Goal: Task Accomplishment & Management: Use online tool/utility

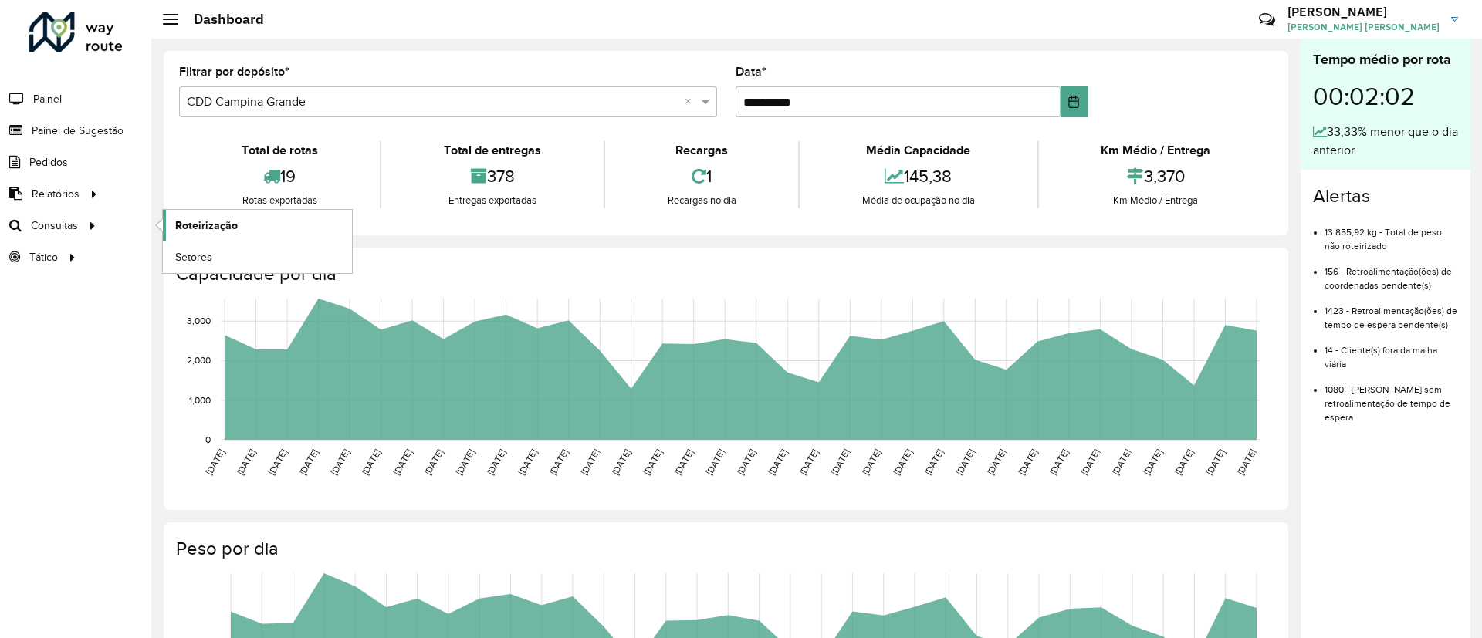
click at [243, 222] on link "Roteirização" at bounding box center [257, 225] width 189 height 31
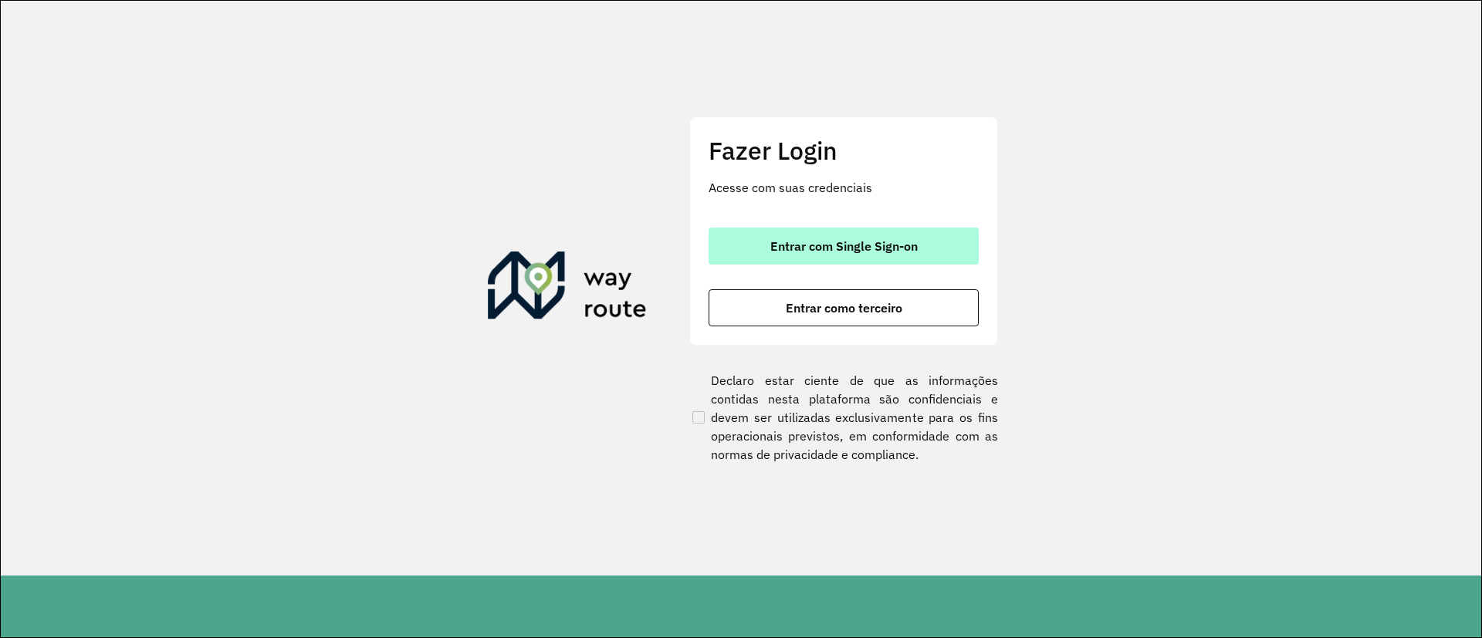
click at [810, 251] on span "Entrar com Single Sign-on" at bounding box center [843, 246] width 147 height 12
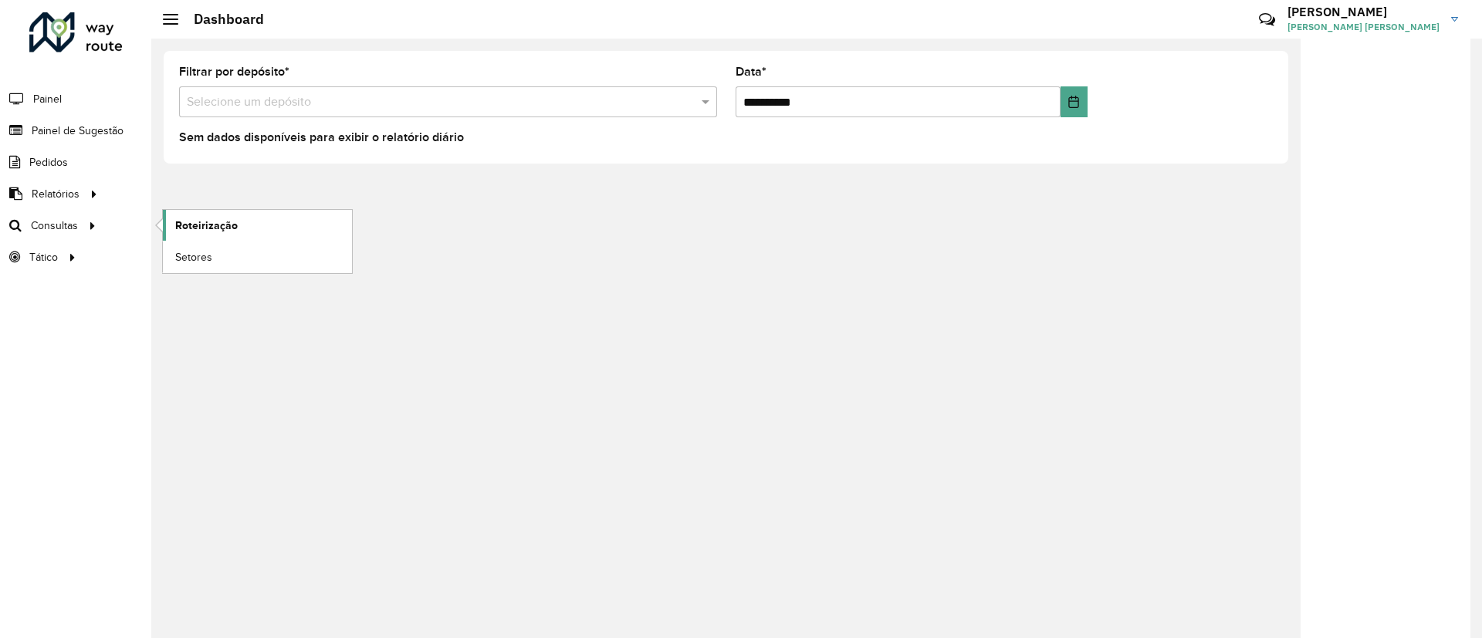
click at [230, 231] on span "Roteirização" at bounding box center [206, 226] width 63 height 16
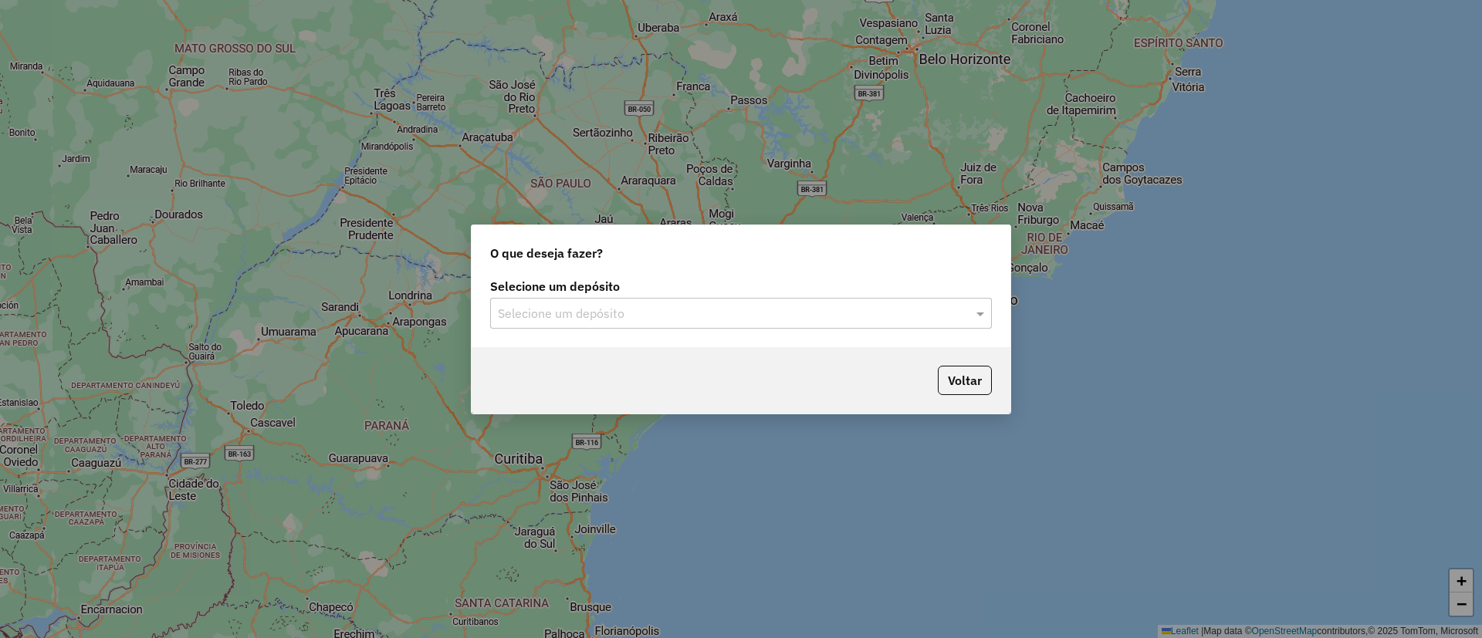
click at [656, 330] on div "Selecione um depósito Selecione um depósito" at bounding box center [741, 311] width 539 height 73
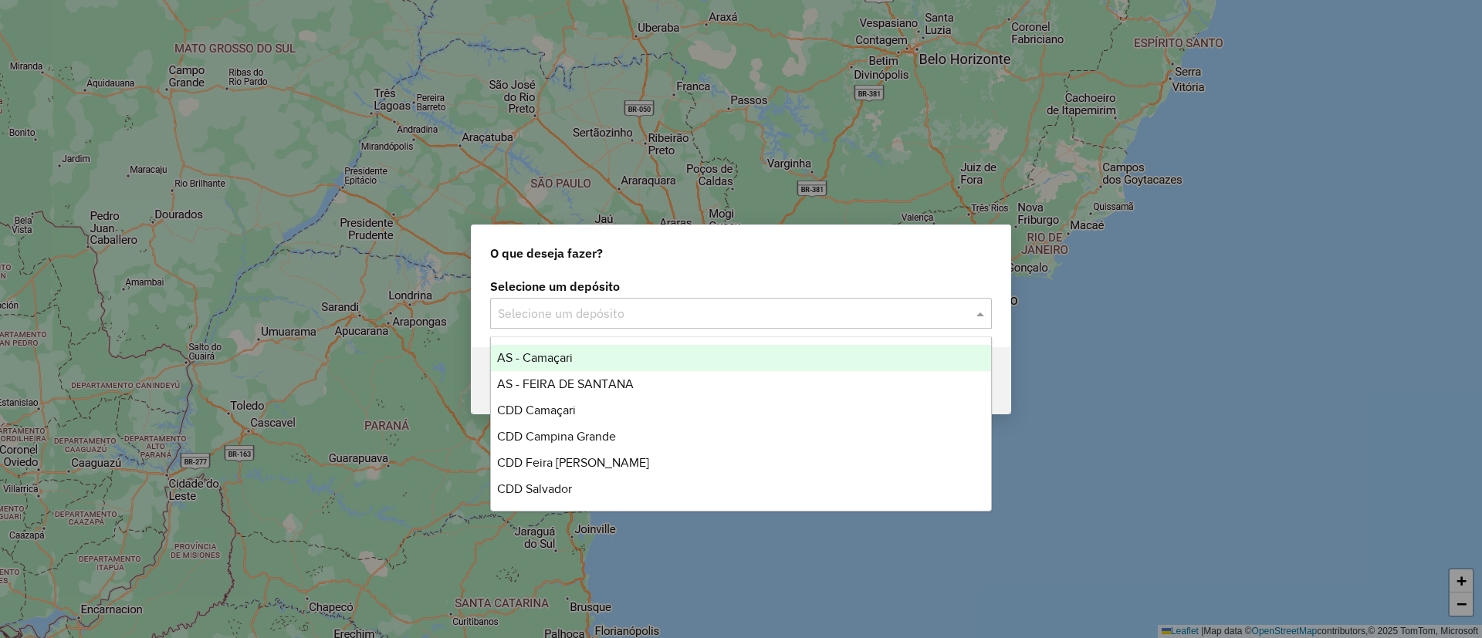
click at [659, 322] on div "Selecione um depósito" at bounding box center [741, 313] width 502 height 31
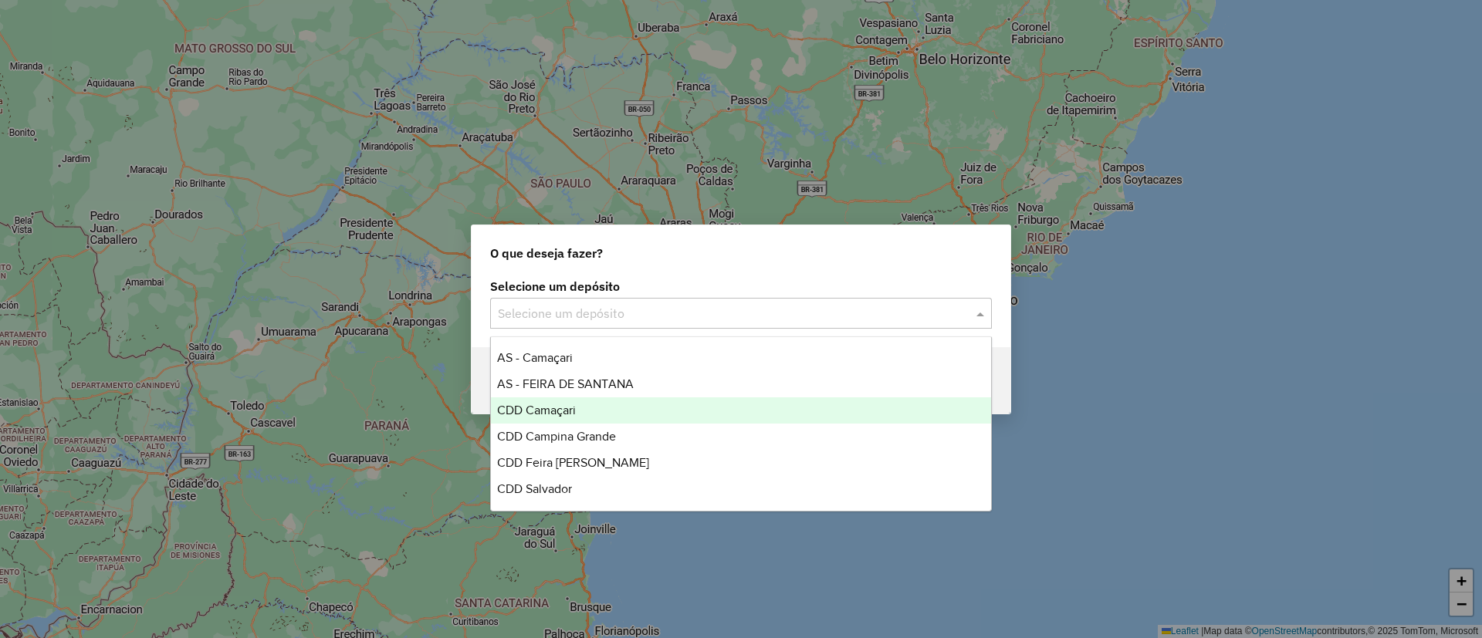
click at [658, 407] on div "CDD Camaçari" at bounding box center [741, 410] width 500 height 26
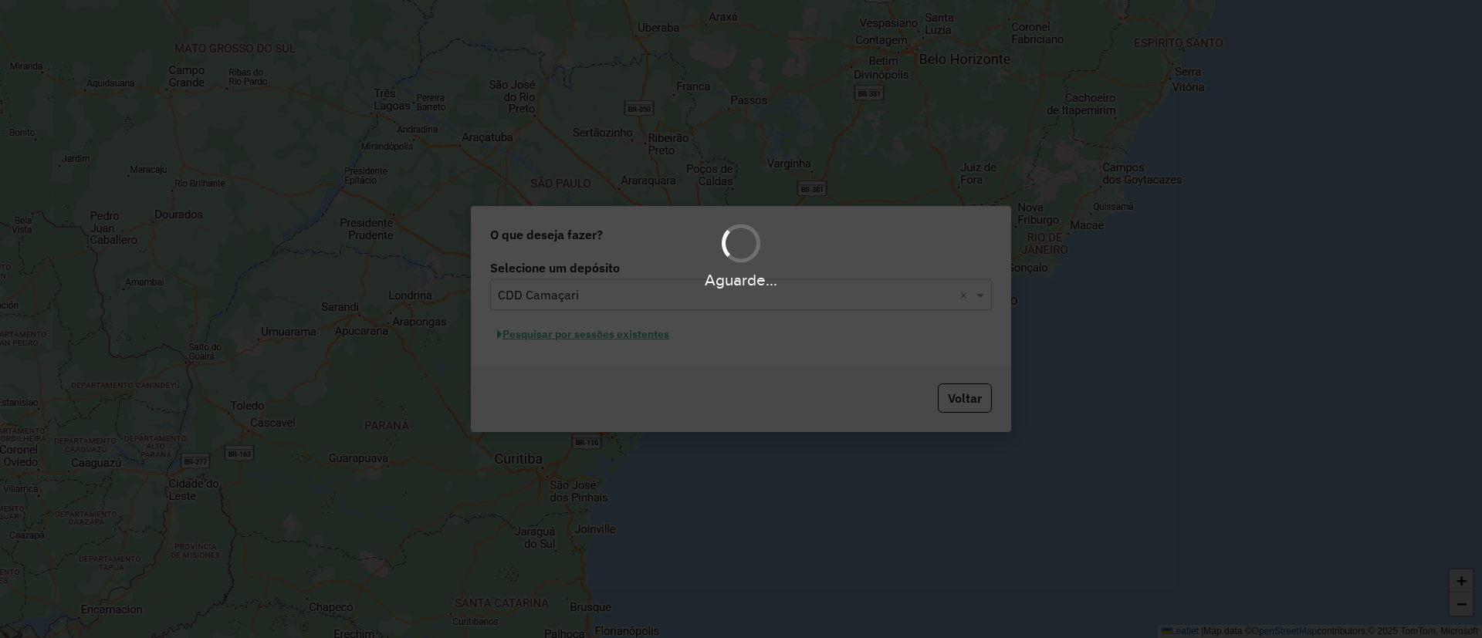
click at [607, 327] on div "Aguarde..." at bounding box center [741, 319] width 1482 height 638
click at [617, 330] on div "Aguarde..." at bounding box center [741, 319] width 1482 height 638
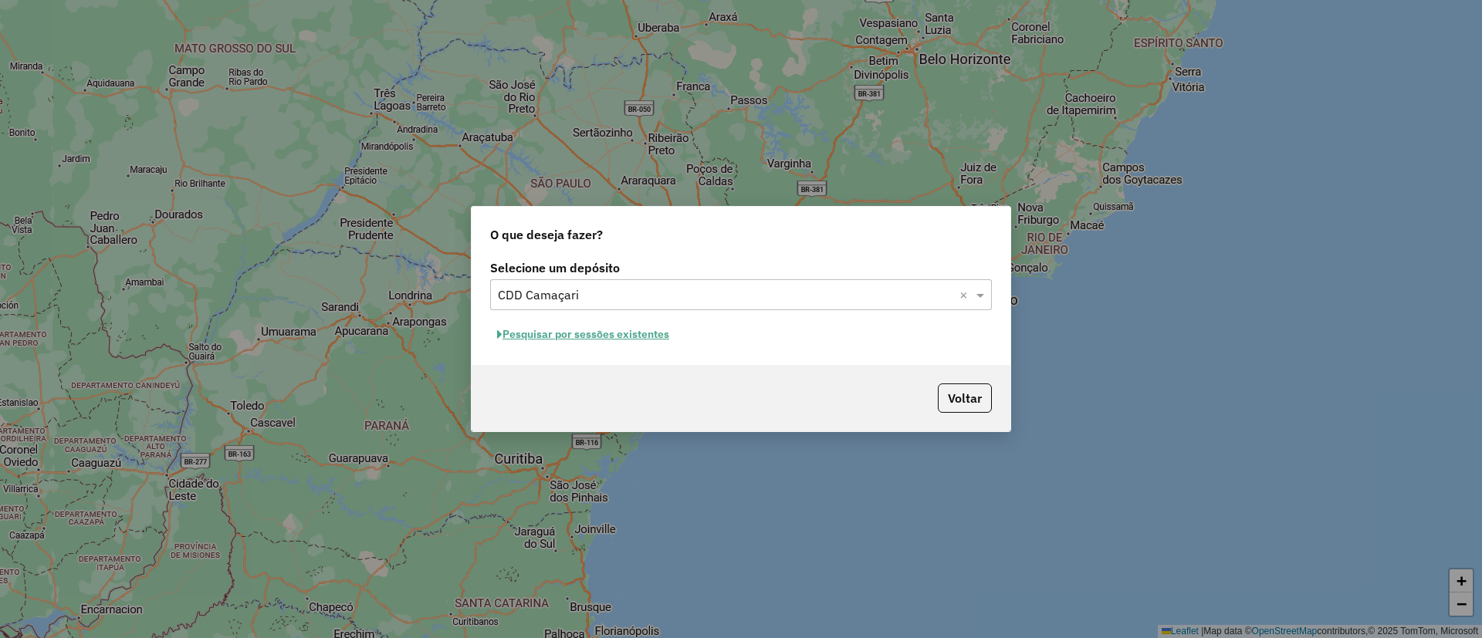
click at [617, 330] on hb-app "Aguarde... Pop-up bloqueado! Seu navegador bloqueou automáticamente a abertura …" at bounding box center [741, 319] width 1482 height 638
click at [617, 330] on button "Pesquisar por sessões existentes" at bounding box center [583, 335] width 186 height 24
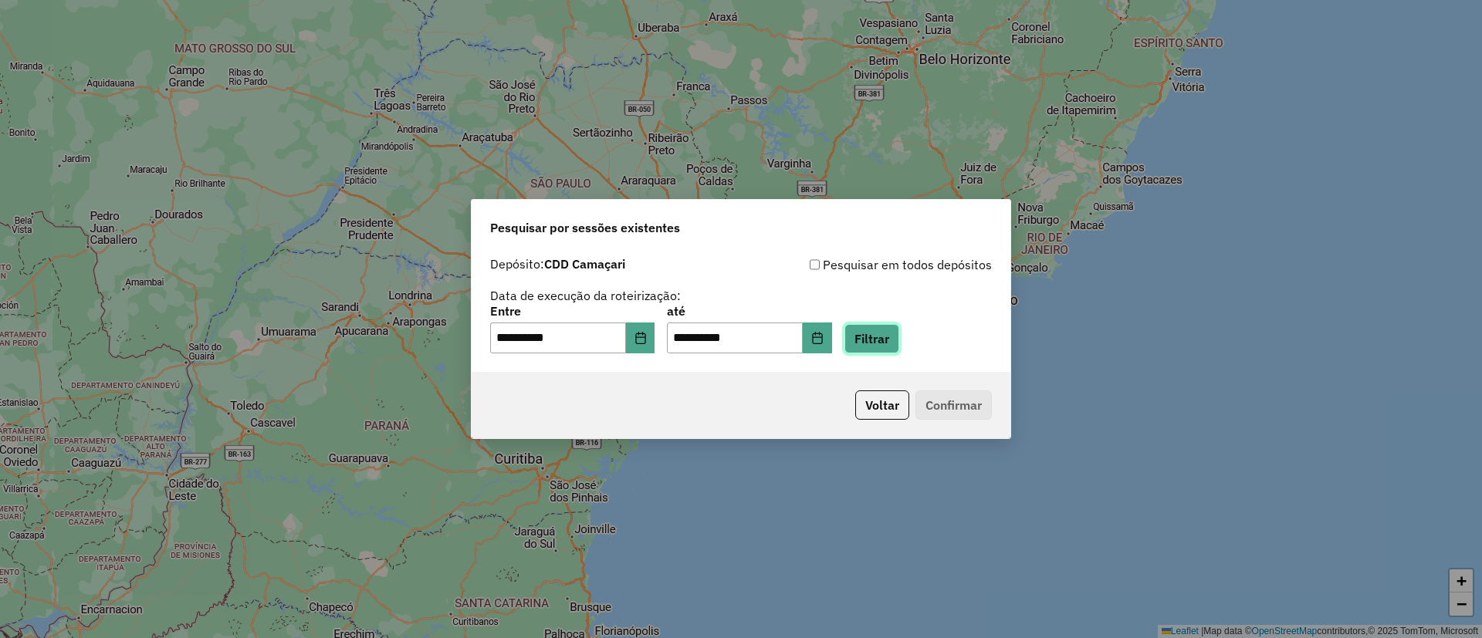
click at [865, 344] on button "Filtrar" at bounding box center [871, 338] width 55 height 29
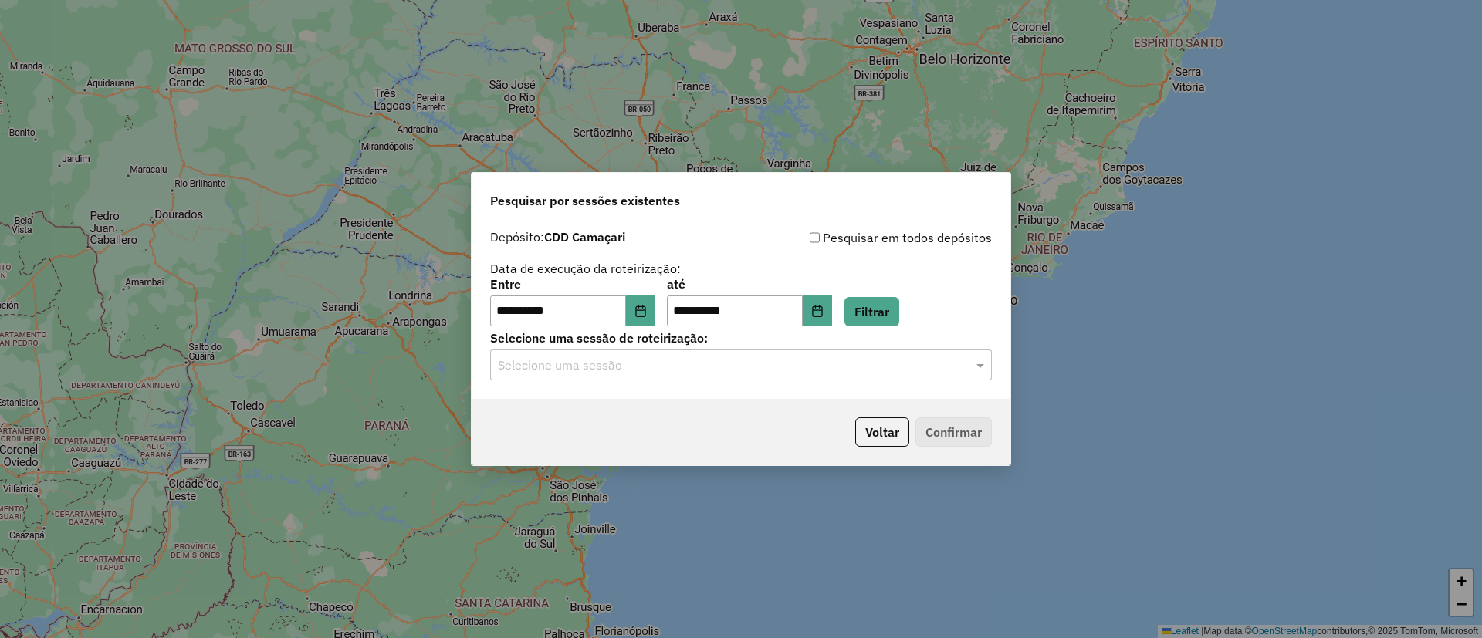
click at [666, 367] on input "text" at bounding box center [725, 366] width 455 height 19
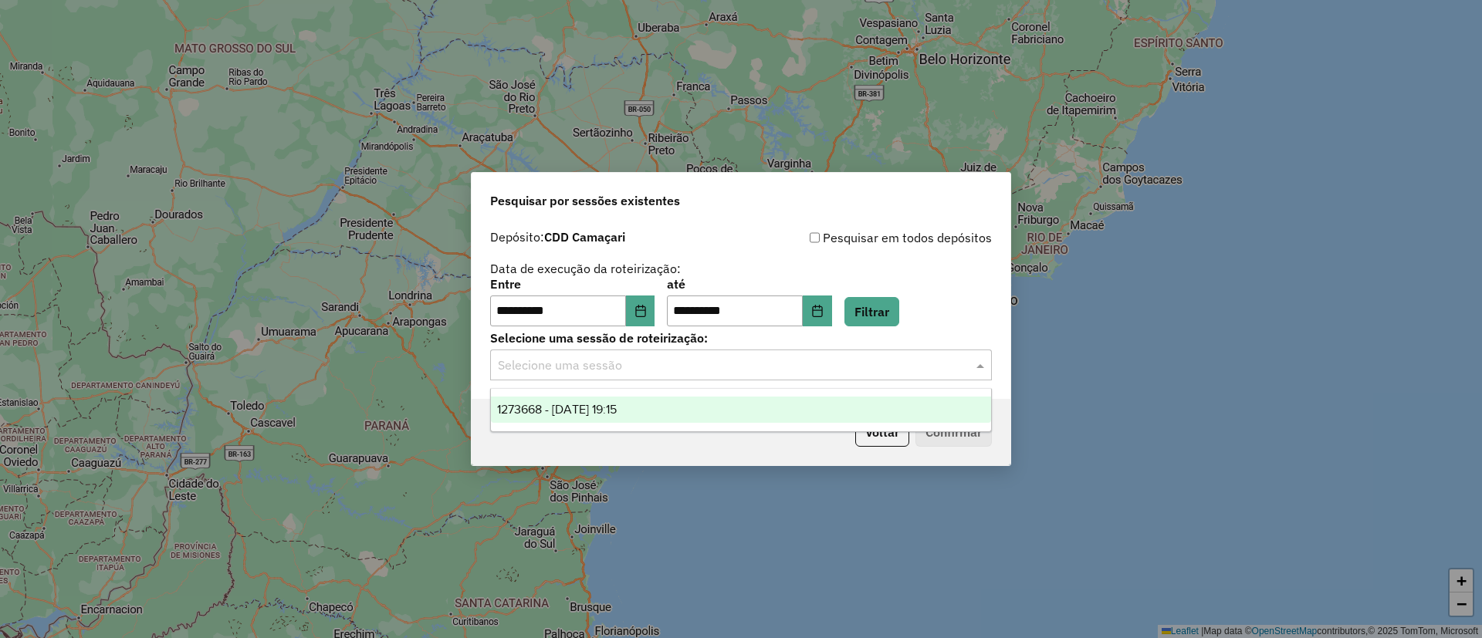
click at [687, 438] on div "Voltar Confirmar" at bounding box center [741, 432] width 539 height 66
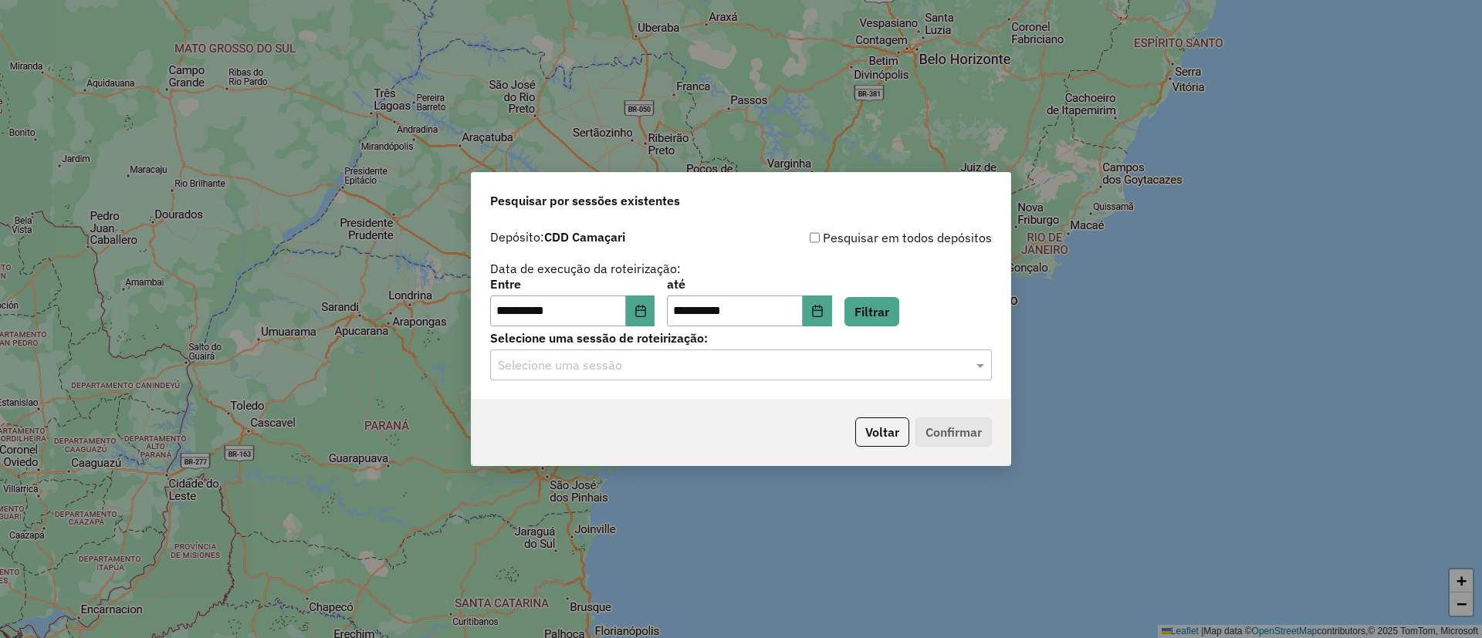
click at [808, 378] on div "Selecione uma sessão" at bounding box center [741, 365] width 502 height 31
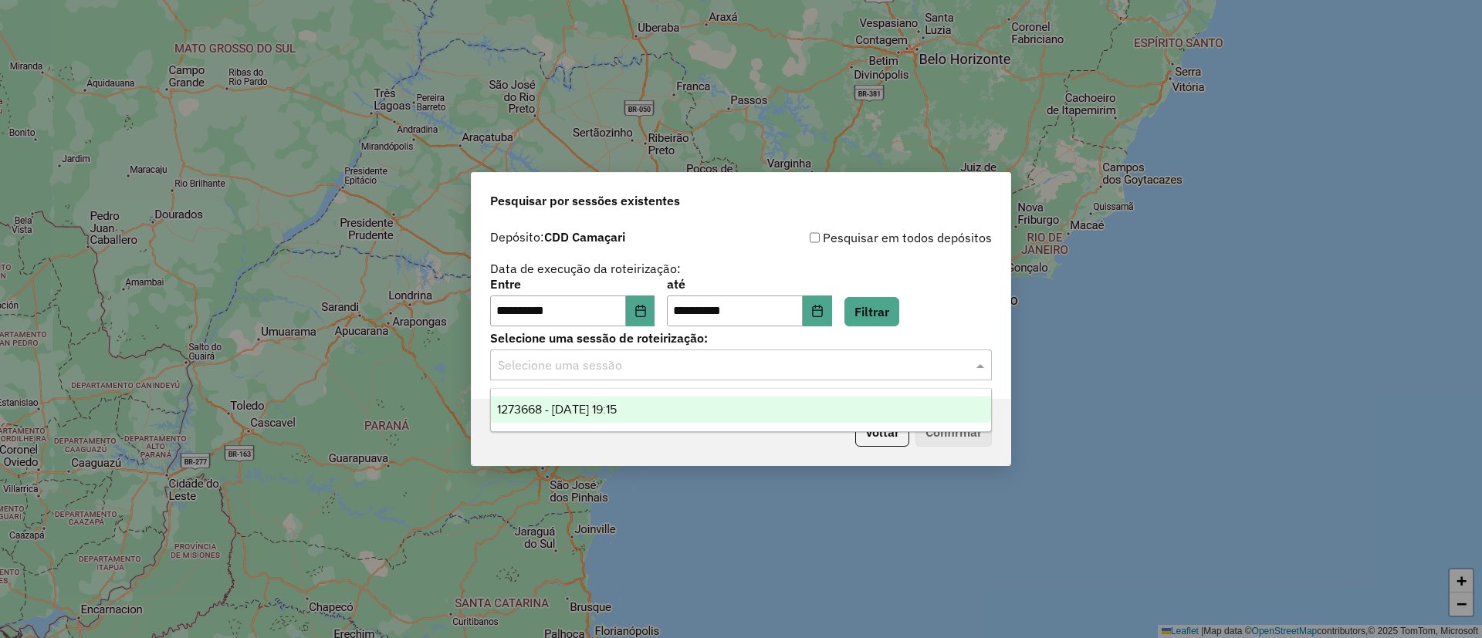
click at [822, 397] on div "1273668 - 11/09/2025 19:15" at bounding box center [741, 410] width 500 height 26
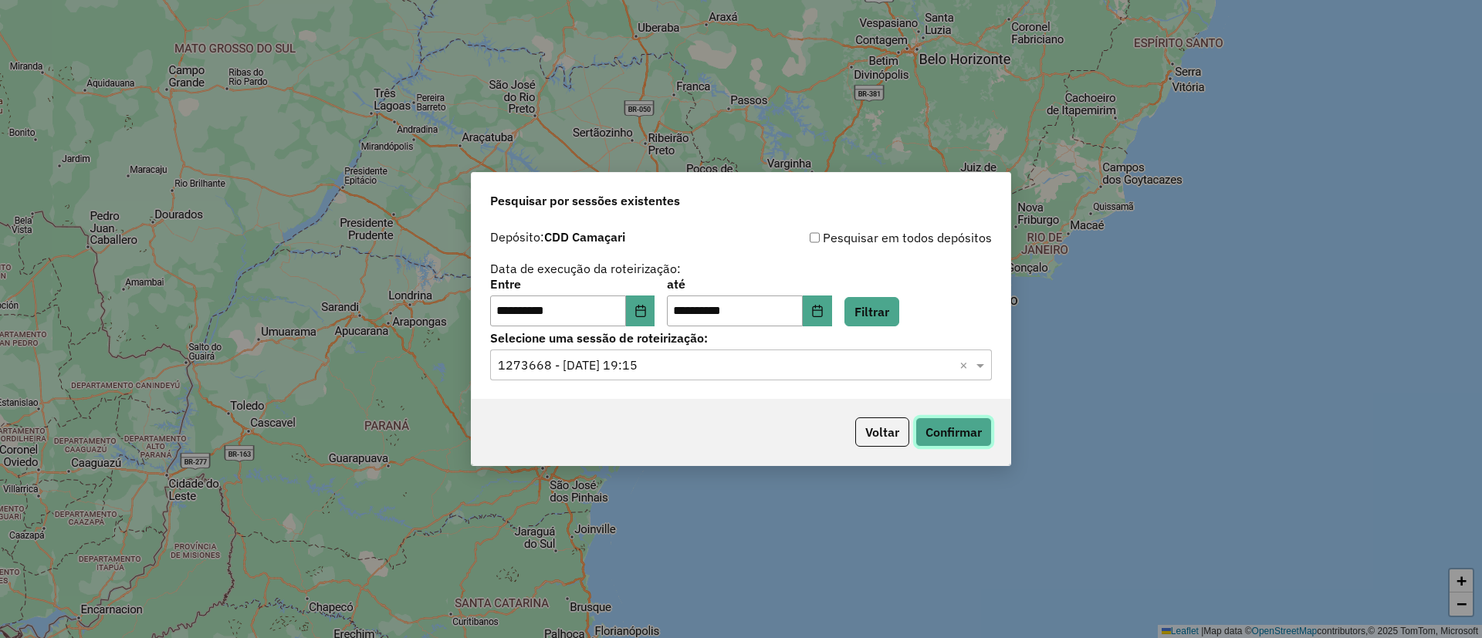
click at [990, 445] on button "Confirmar" at bounding box center [953, 432] width 76 height 29
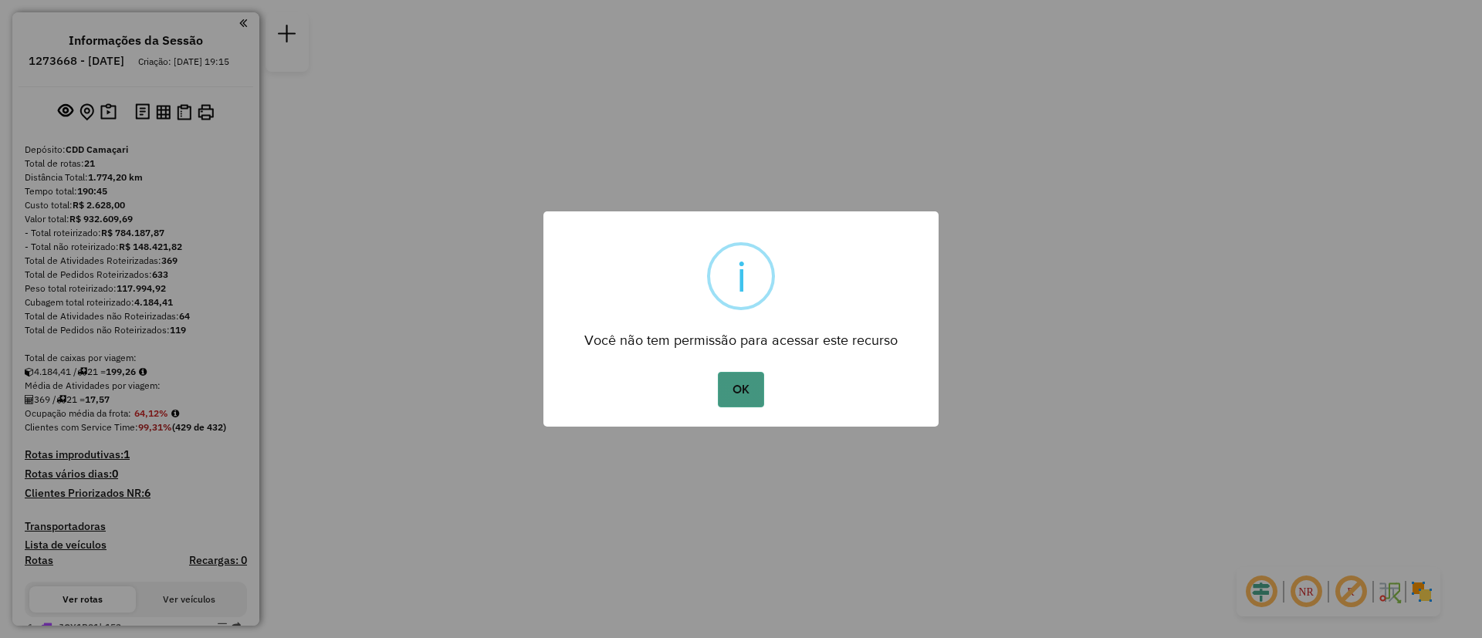
click at [736, 398] on button "OK" at bounding box center [741, 389] width 46 height 35
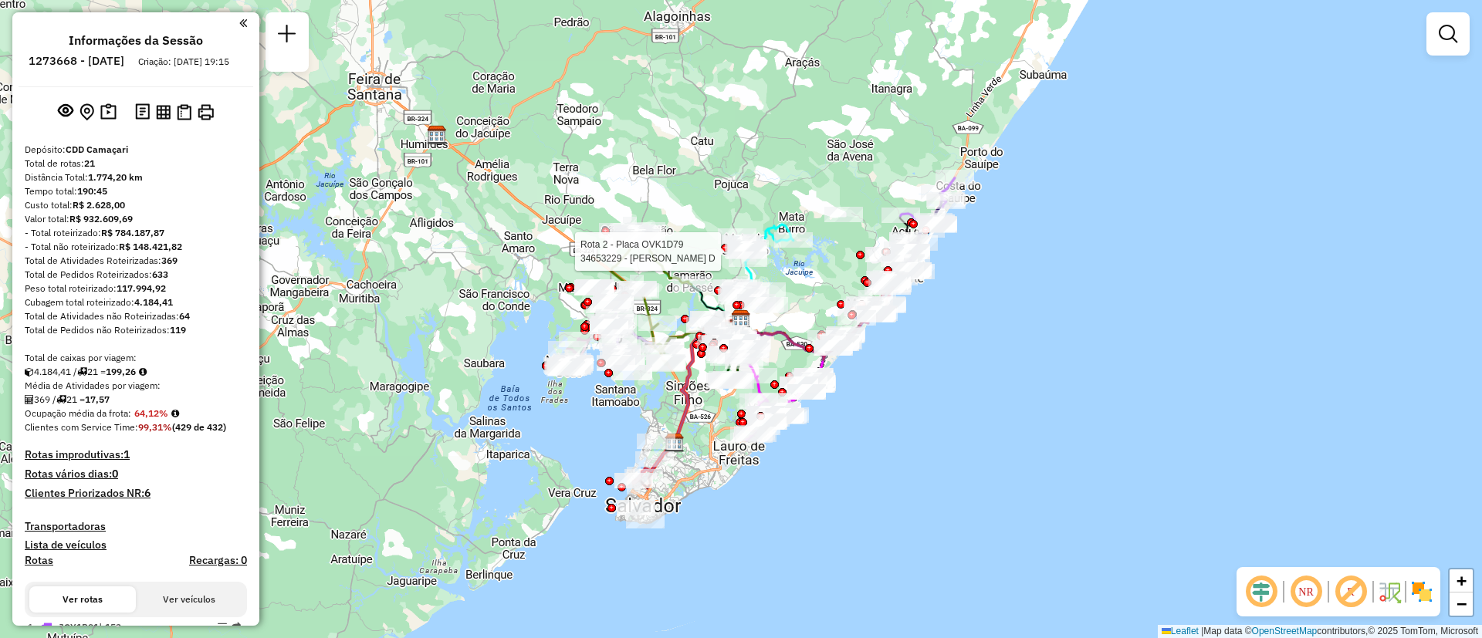
select select "**********"
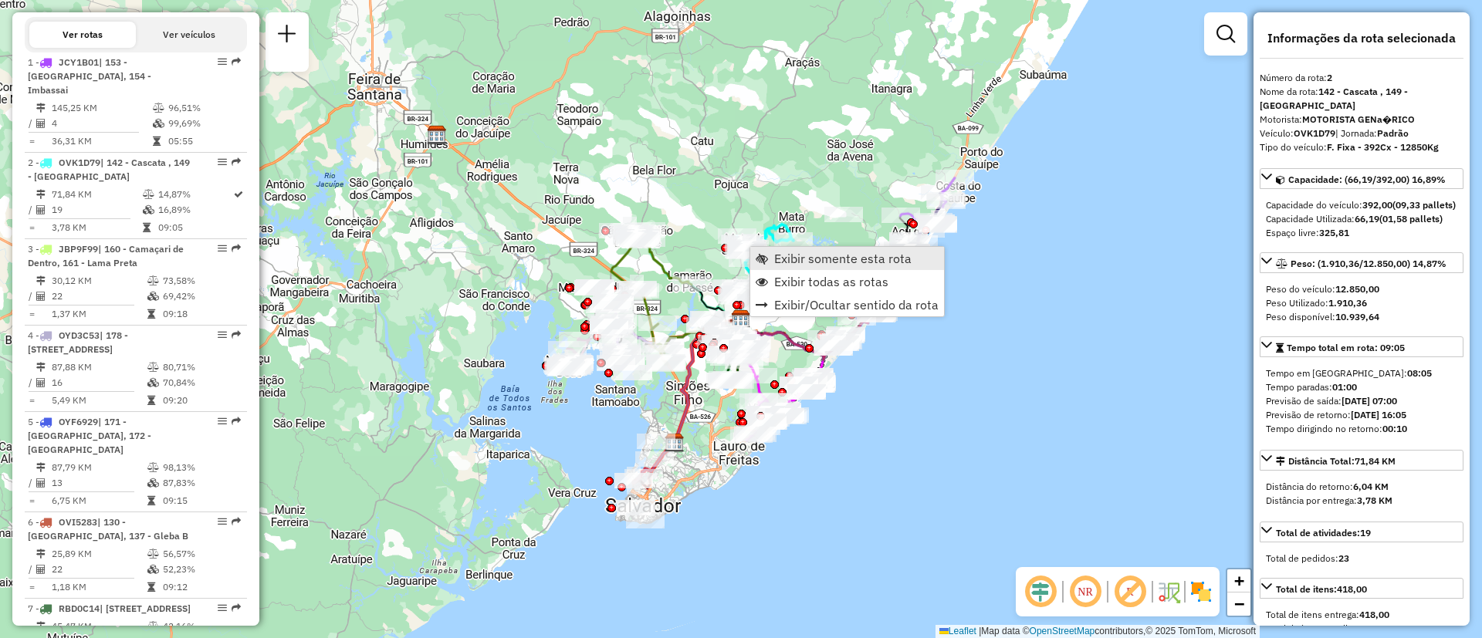
scroll to position [705, 0]
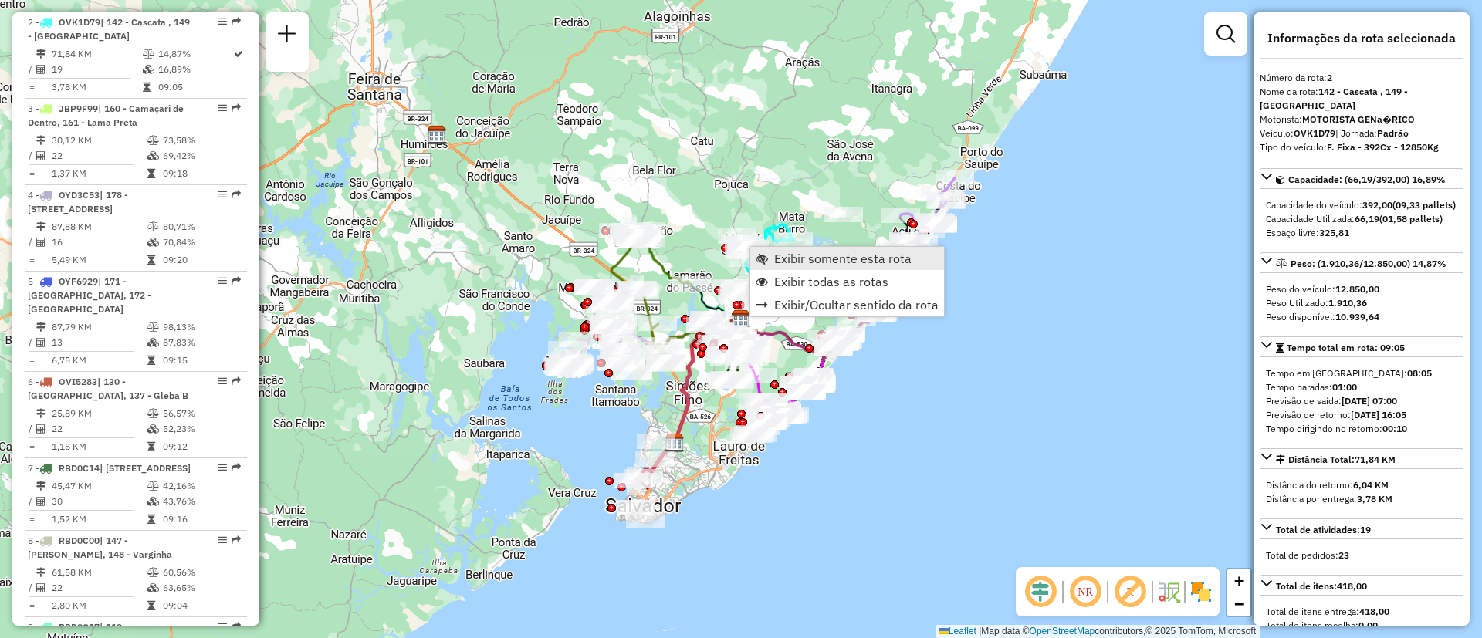
click at [832, 259] on span "Exibir somente esta rota" at bounding box center [842, 258] width 137 height 12
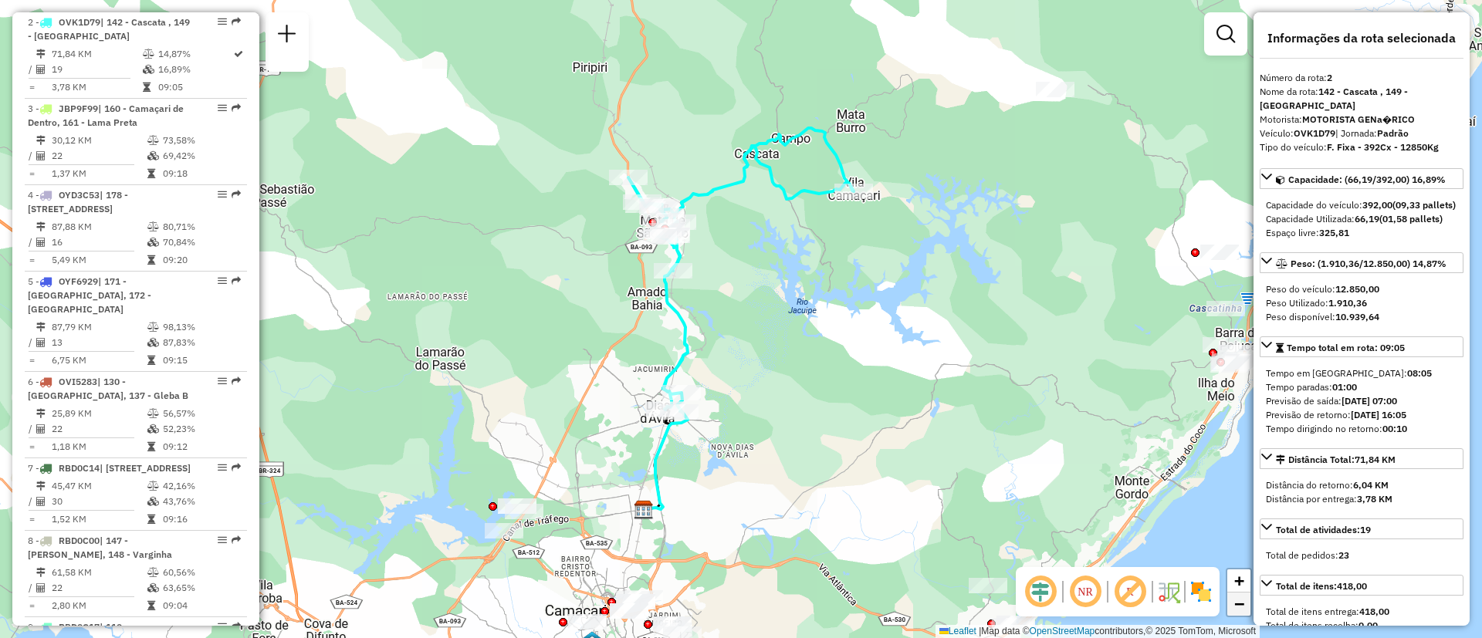
click at [1243, 612] on span "−" at bounding box center [1239, 603] width 10 height 19
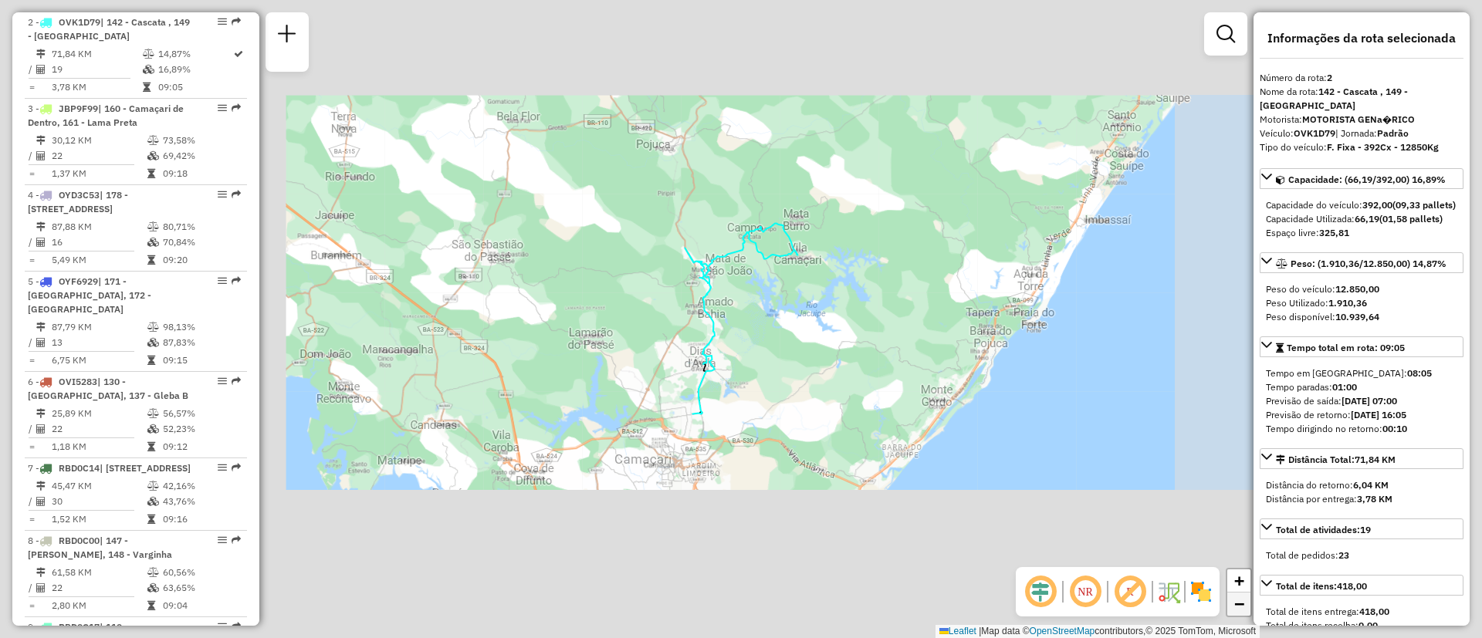
click at [1243, 612] on span "−" at bounding box center [1239, 603] width 10 height 19
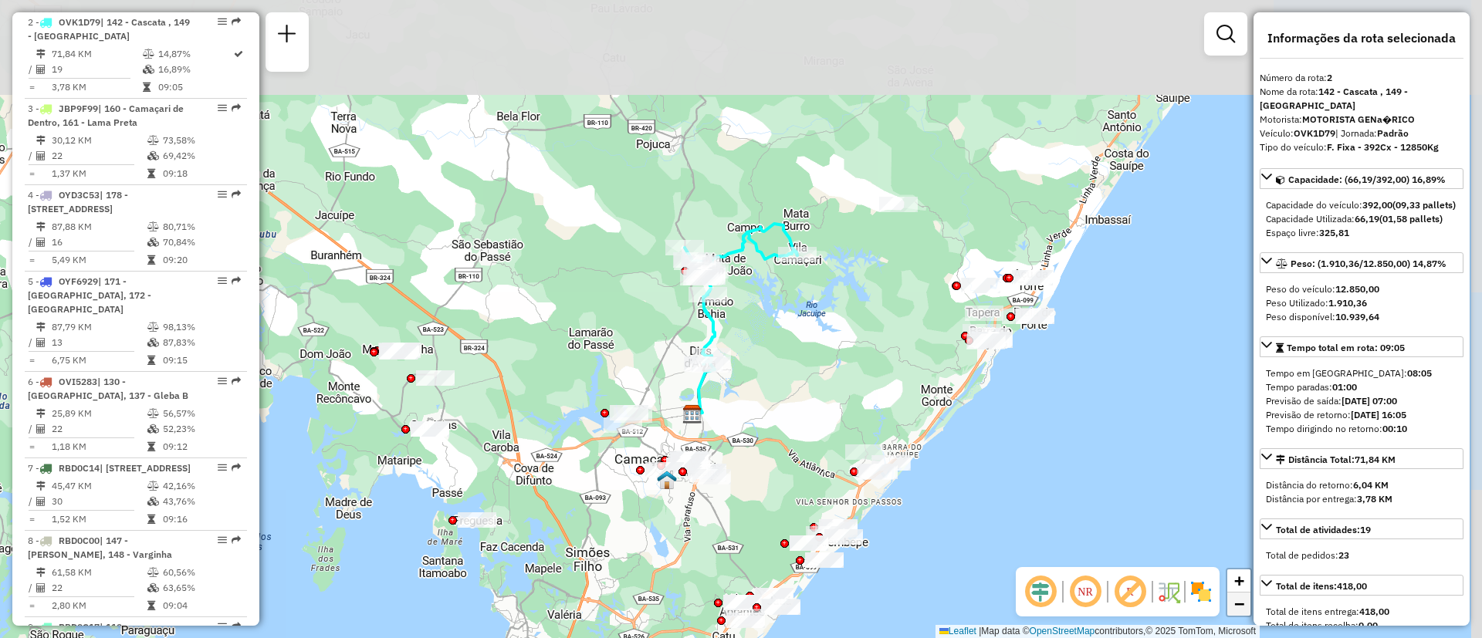
click at [1243, 612] on span "−" at bounding box center [1239, 603] width 10 height 19
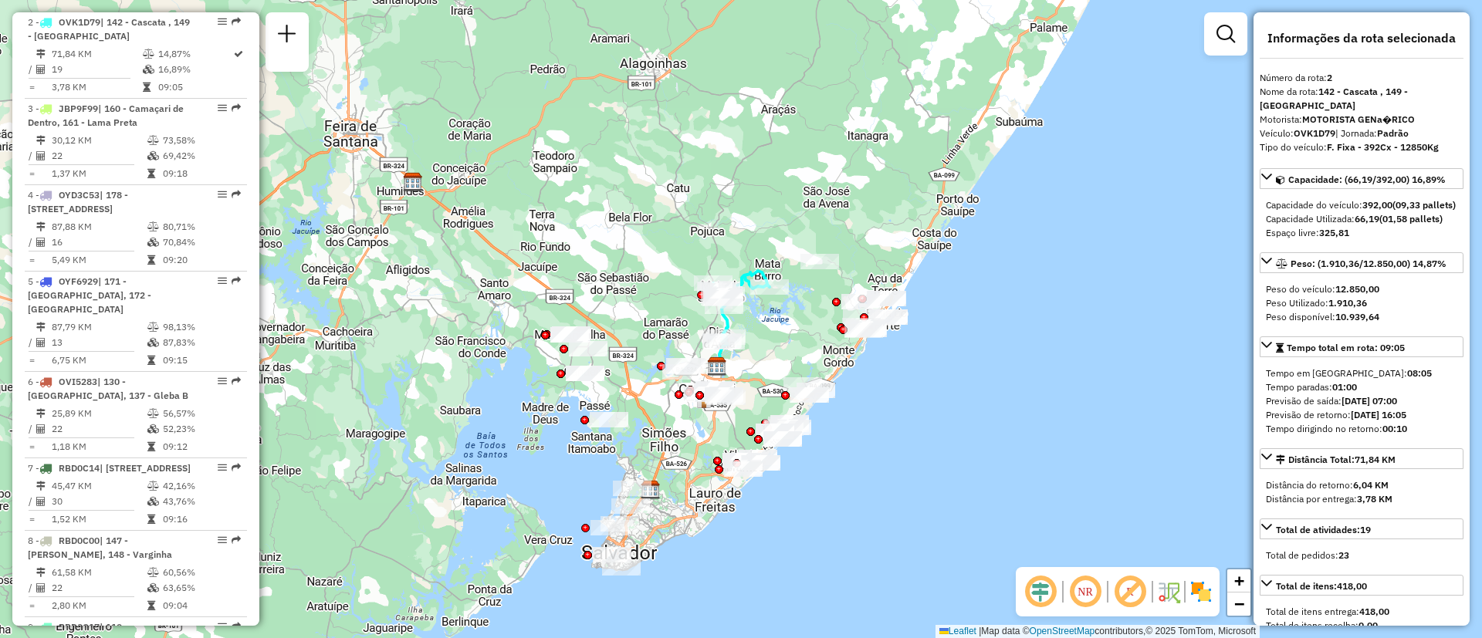
click at [887, 393] on div "Janela de atendimento Grade de atendimento Capacidade Transportadoras Veículos …" at bounding box center [741, 319] width 1482 height 638
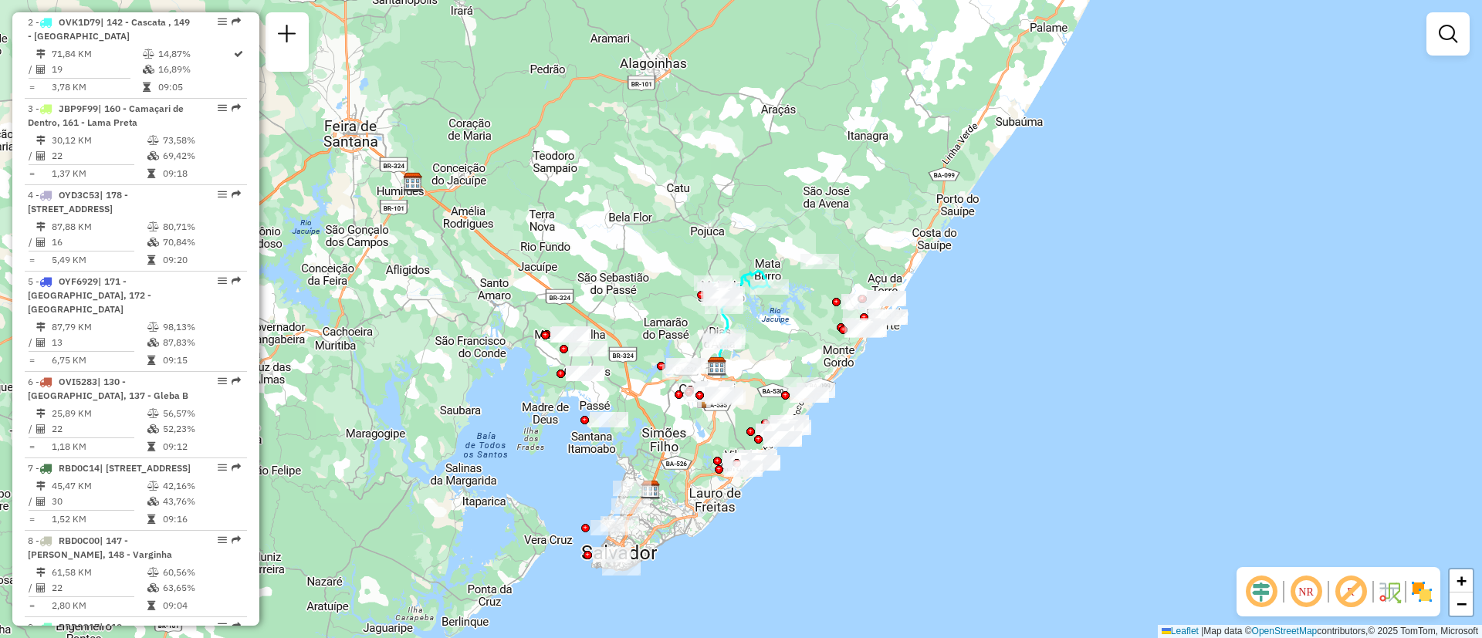
click at [887, 393] on div "Janela de atendimento Grade de atendimento Capacidade Transportadoras Veículos …" at bounding box center [741, 319] width 1482 height 638
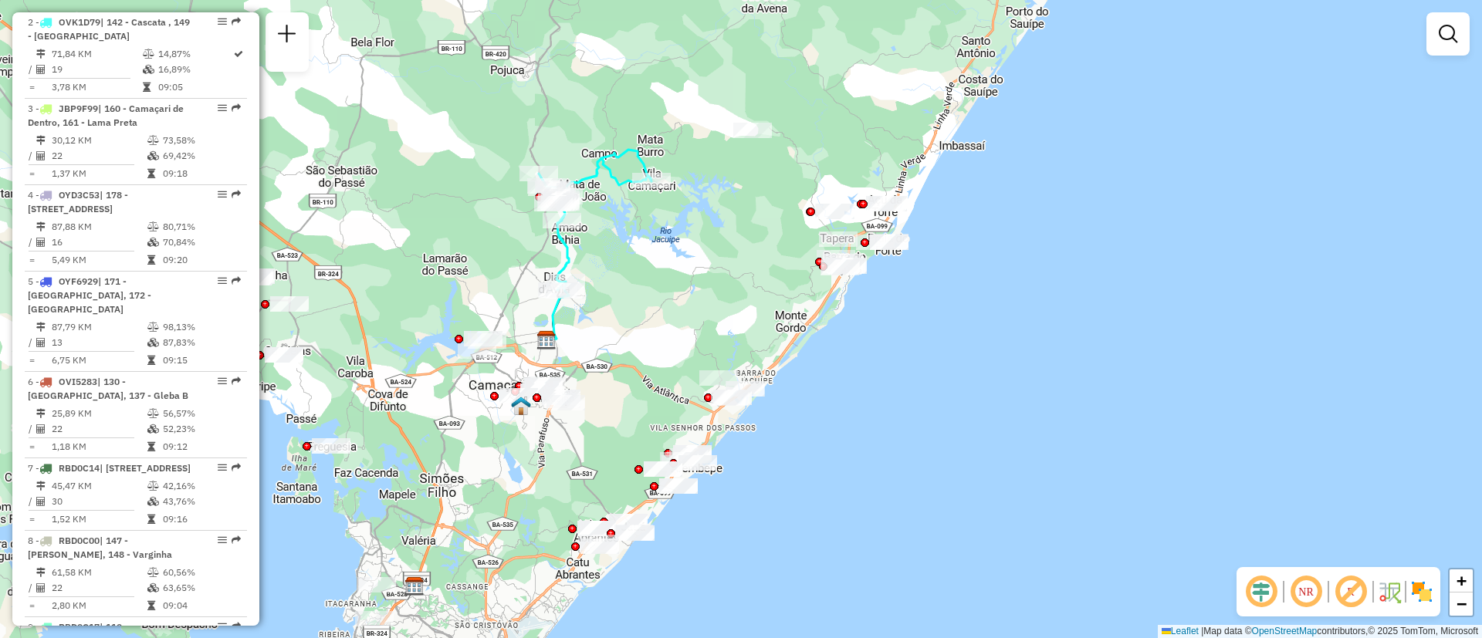
click at [887, 393] on div "Janela de atendimento Grade de atendimento Capacidade Transportadoras Veículos …" at bounding box center [741, 319] width 1482 height 638
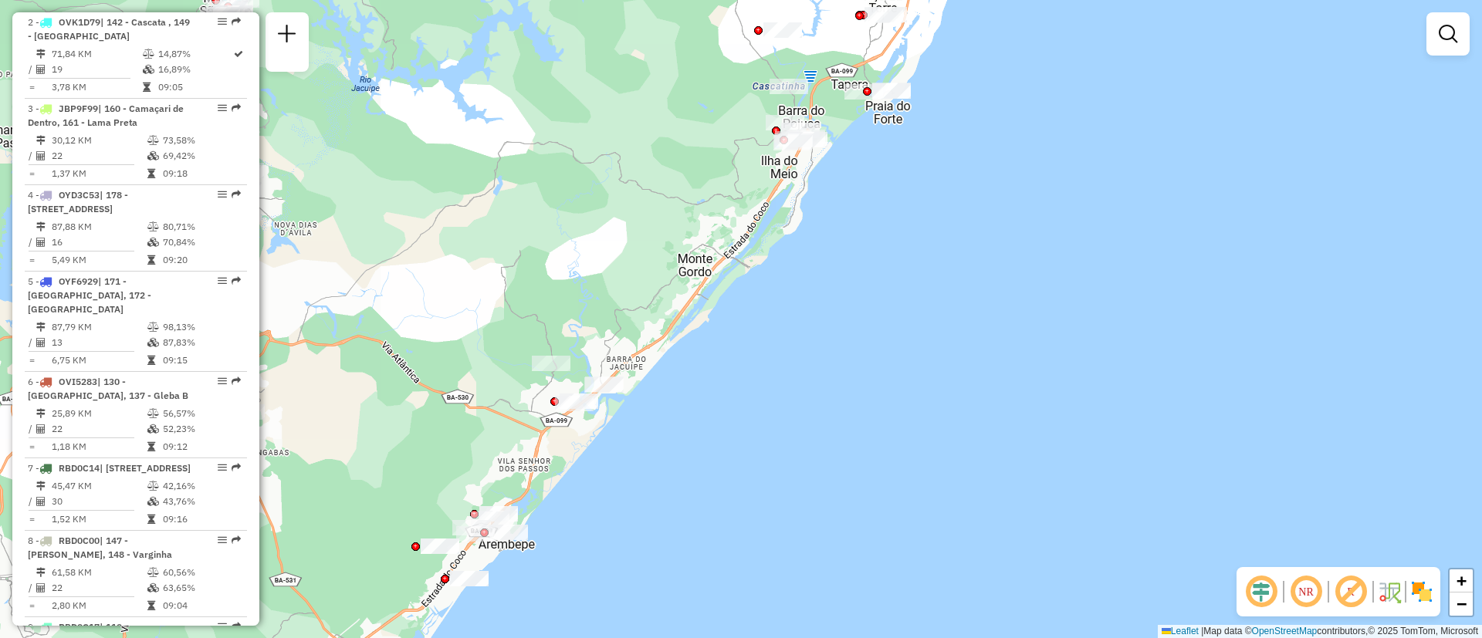
click at [877, 116] on div "Janela de atendimento Grade de atendimento Capacidade Transportadoras Veículos …" at bounding box center [741, 319] width 1482 height 638
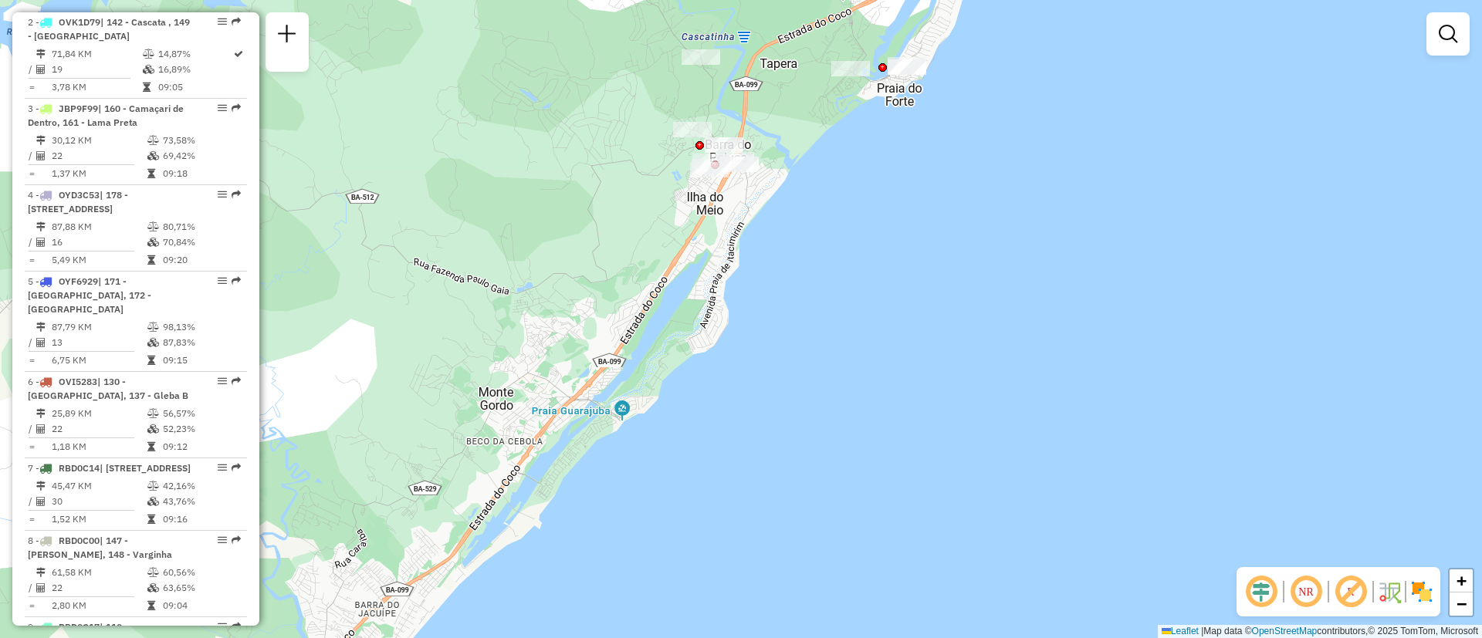
click at [656, 299] on div "Janela de atendimento Grade de atendimento Capacidade Transportadoras Veículos …" at bounding box center [741, 319] width 1482 height 638
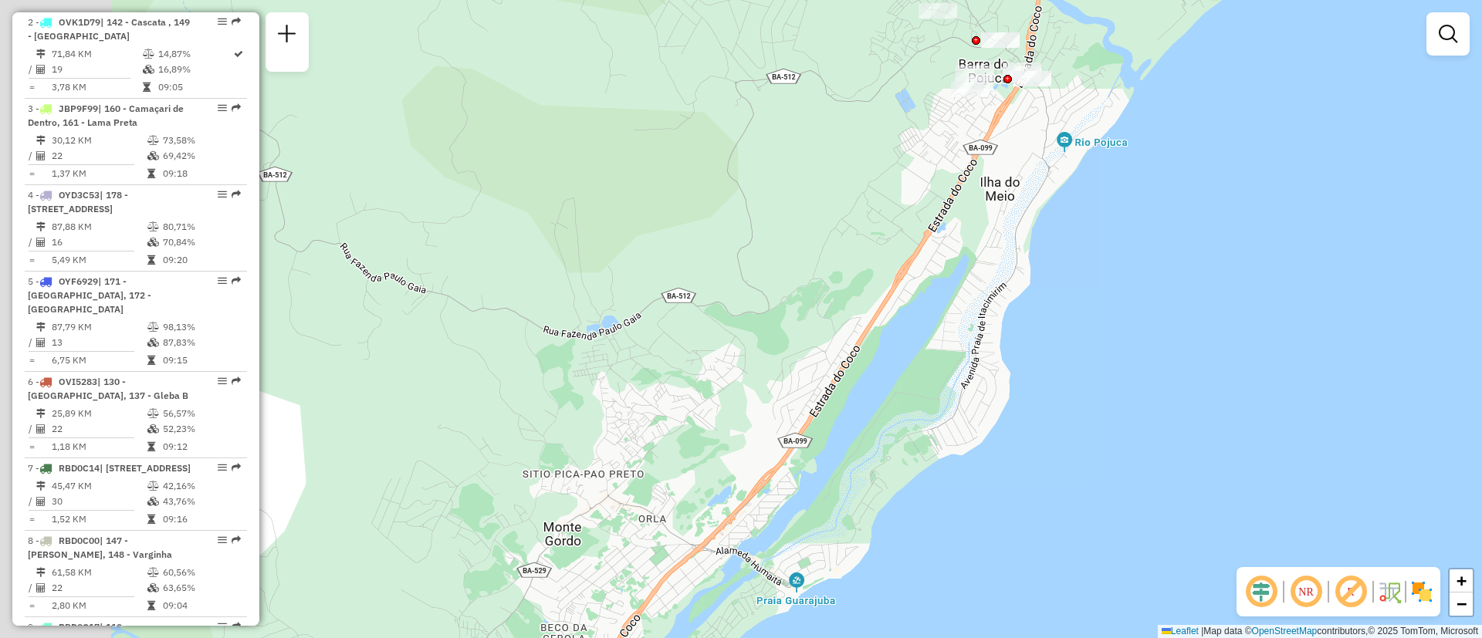
drag, startPoint x: 735, startPoint y: 190, endPoint x: 946, endPoint y: 161, distance: 213.5
click at [946, 161] on div "Janela de atendimento Grade de atendimento Capacidade Transportadoras Veículos …" at bounding box center [741, 319] width 1482 height 638
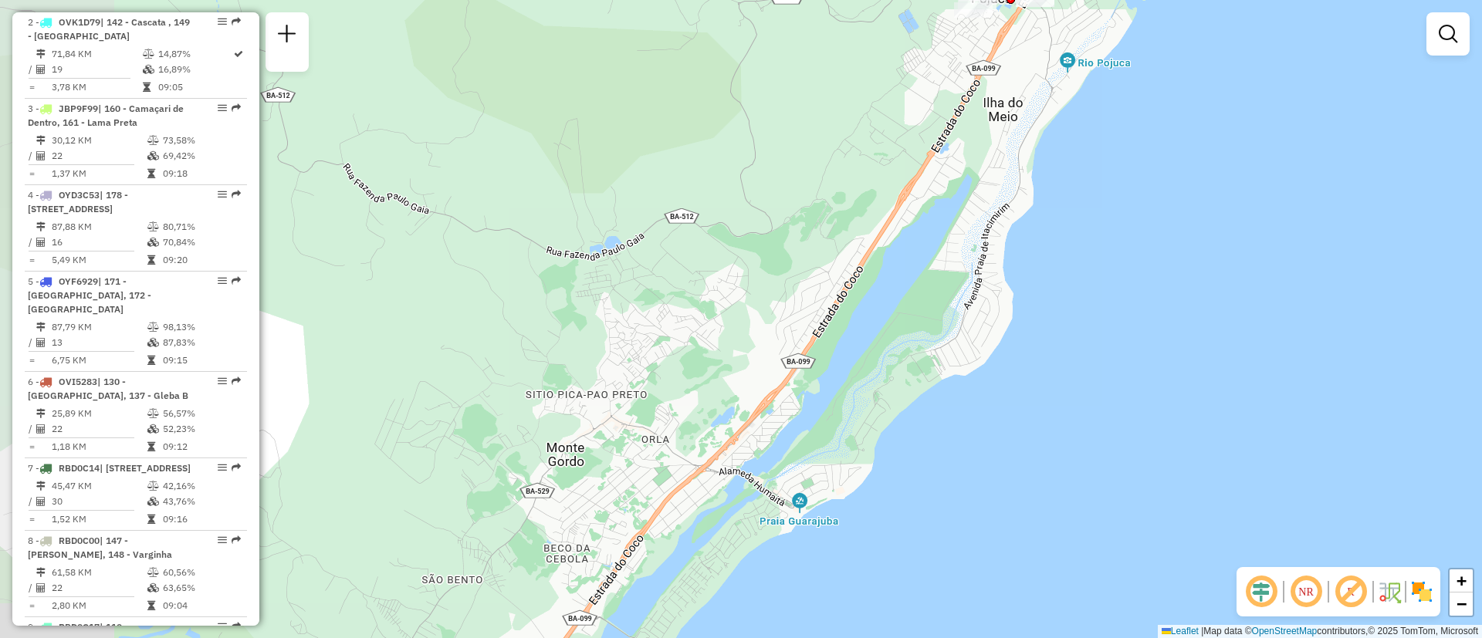
click at [946, 161] on div "Janela de atendimento Grade de atendimento Capacidade Transportadoras Veículos …" at bounding box center [741, 319] width 1482 height 638
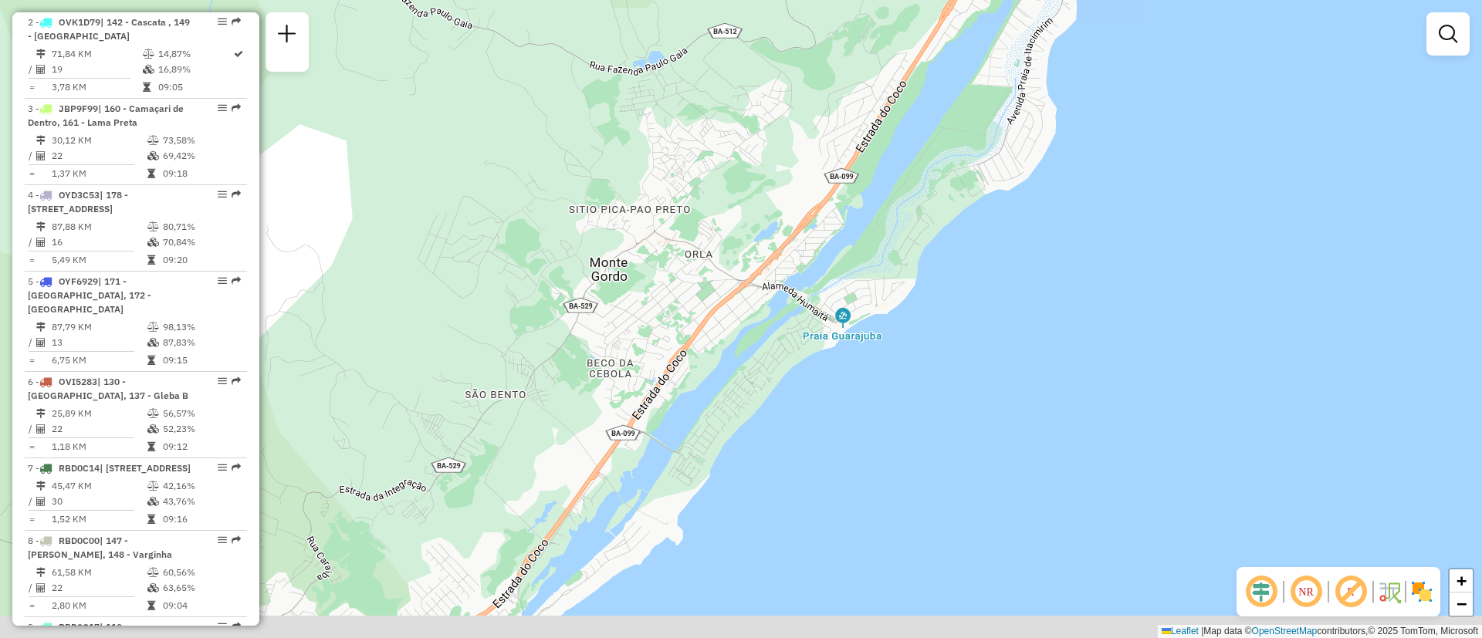
drag, startPoint x: 786, startPoint y: 355, endPoint x: 854, endPoint y: 103, distance: 260.6
click at [854, 103] on div "Janela de atendimento Grade de atendimento Capacidade Transportadoras Veículos …" at bounding box center [741, 319] width 1482 height 638
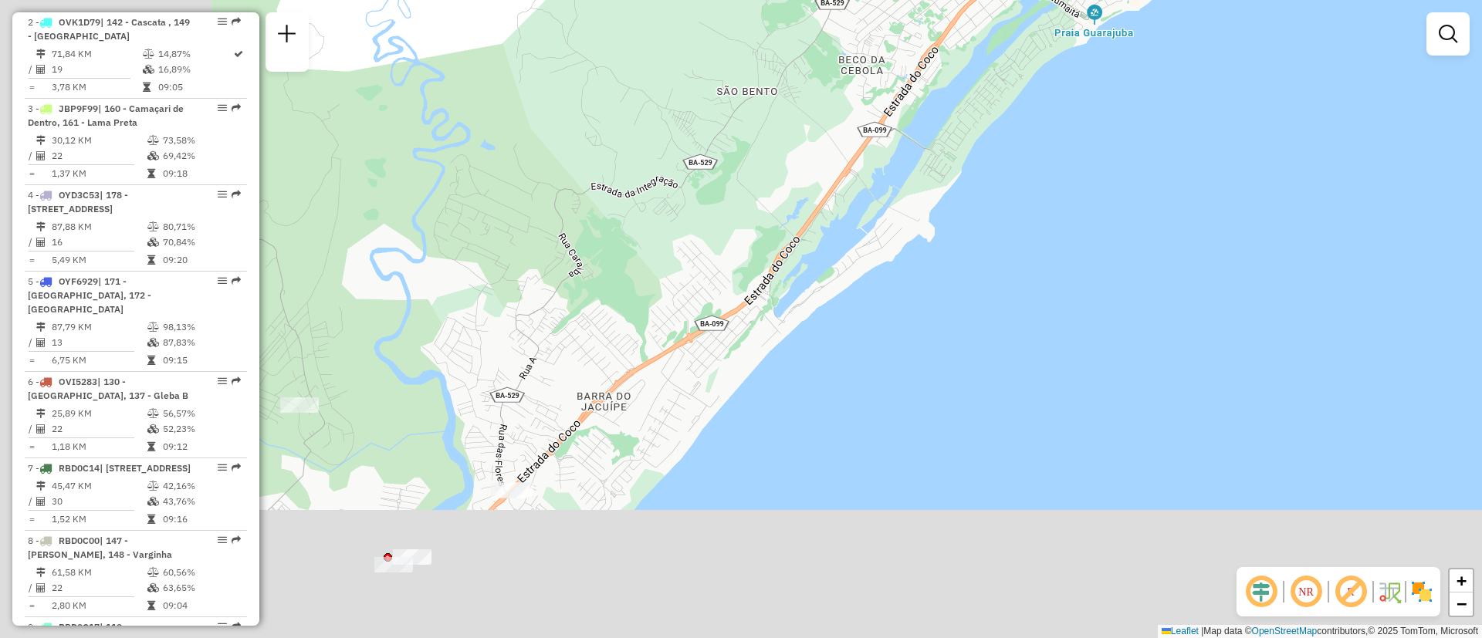
drag, startPoint x: 583, startPoint y: 338, endPoint x: 823, endPoint y: 86, distance: 347.7
click at [823, 86] on div "Janela de atendimento Grade de atendimento Capacidade Transportadoras Veículos …" at bounding box center [741, 319] width 1482 height 638
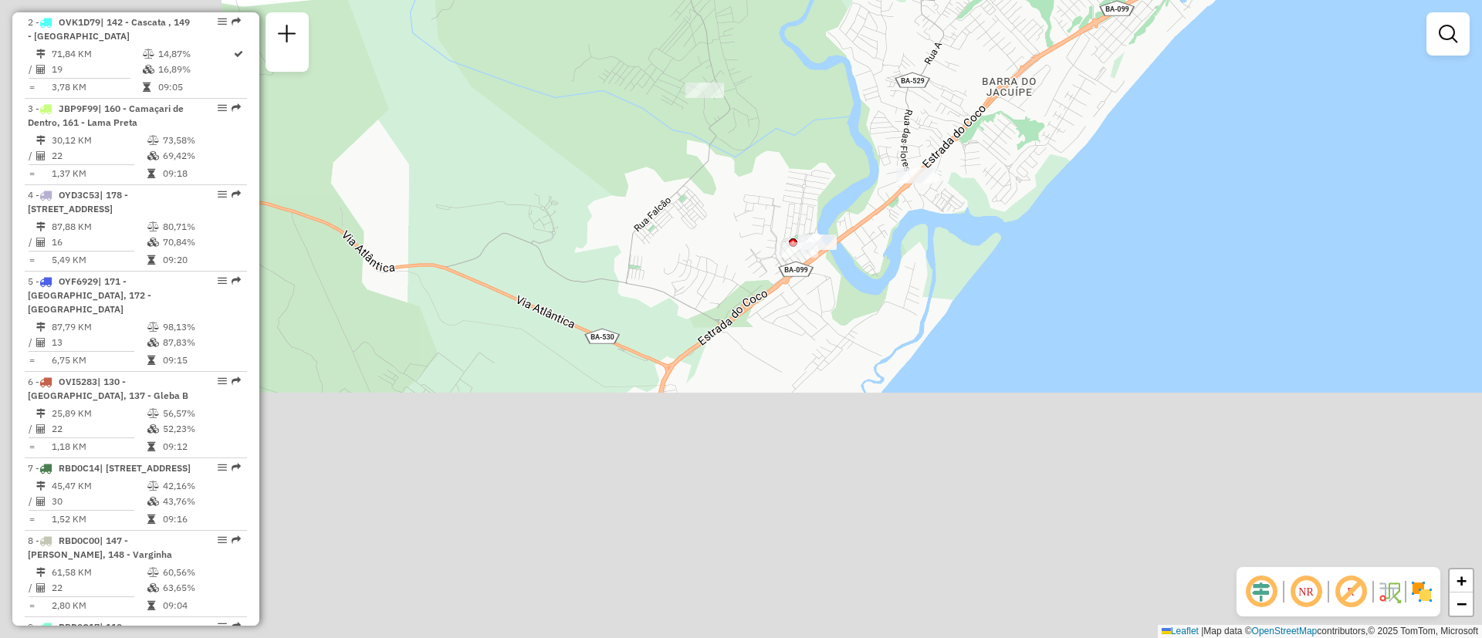
drag, startPoint x: 621, startPoint y: 374, endPoint x: 1014, endPoint y: 79, distance: 490.7
click at [1014, 79] on div "Janela de atendimento Grade de atendimento Capacidade Transportadoras Veículos …" at bounding box center [741, 319] width 1482 height 638
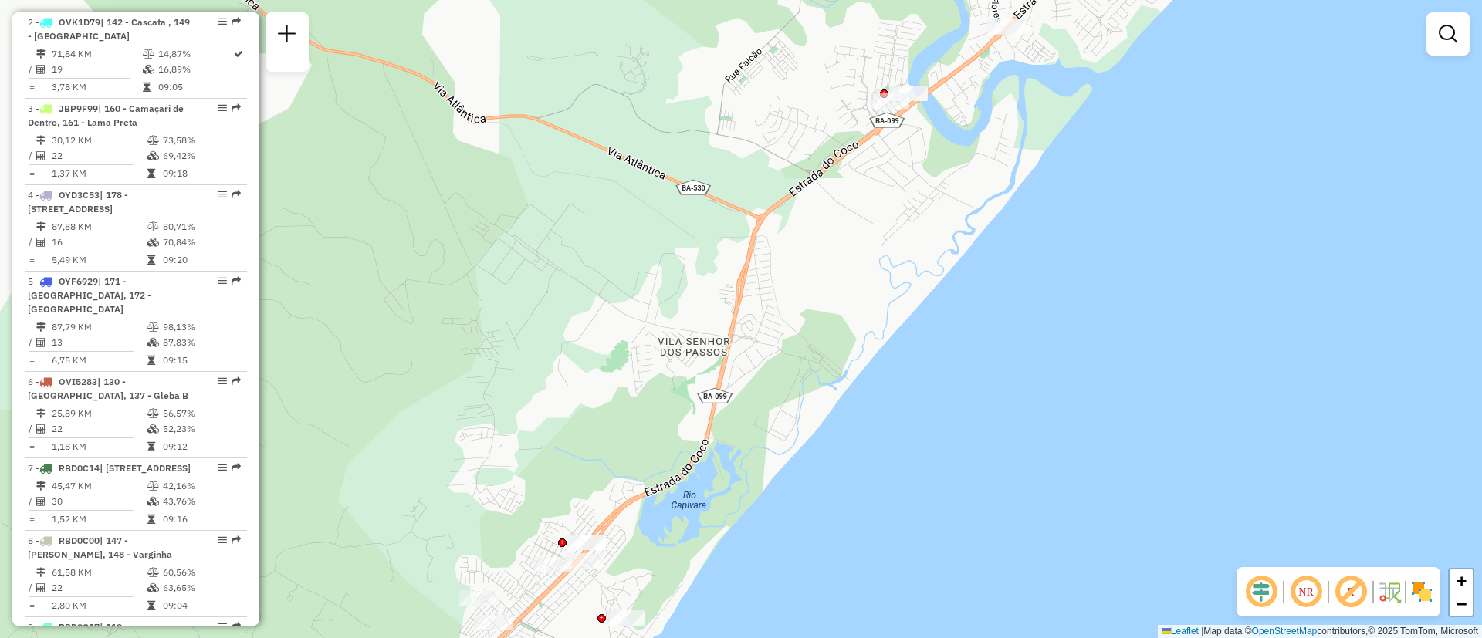
drag, startPoint x: 865, startPoint y: 405, endPoint x: 1145, endPoint y: 71, distance: 436.0
click at [1145, 71] on div "Janela de atendimento Grade de atendimento Capacidade Transportadoras Veículos …" at bounding box center [741, 319] width 1482 height 638
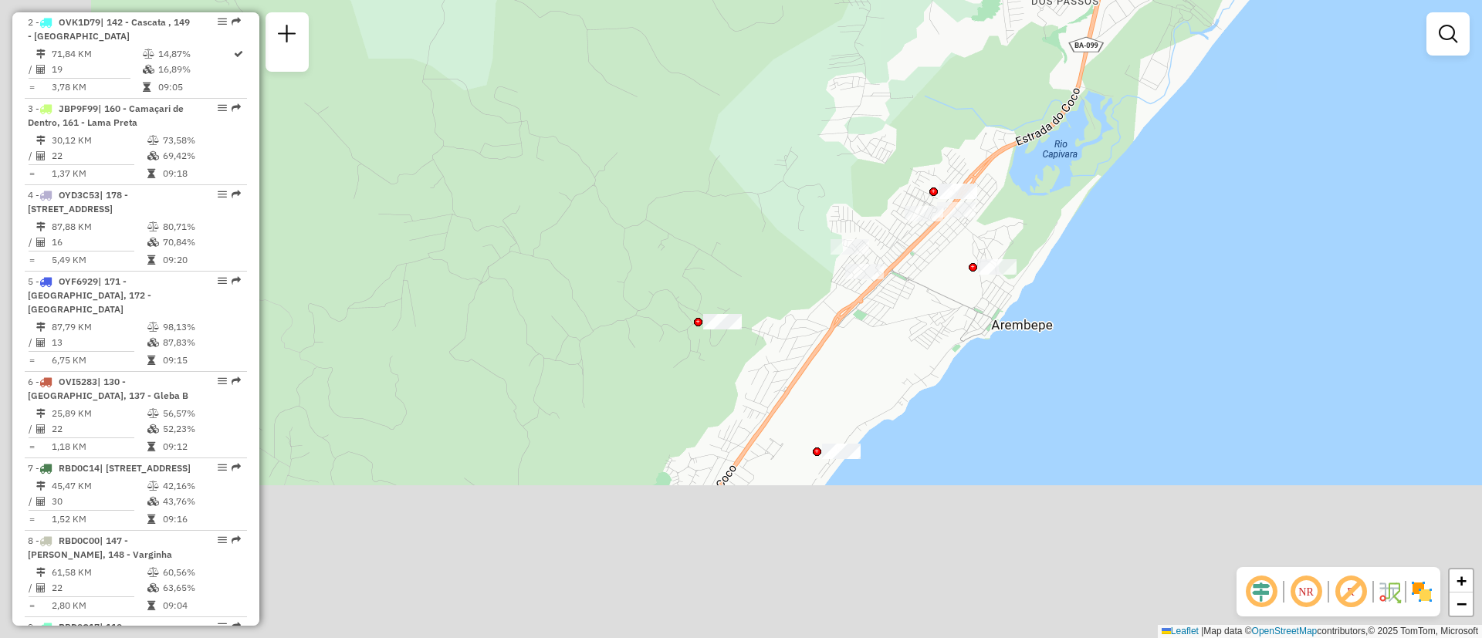
drag, startPoint x: 942, startPoint y: 206, endPoint x: 1260, endPoint y: -47, distance: 406.4
click at [1260, 0] on html "Aguarde... Pop-up bloqueado! Seu navegador bloqueou automáticamente a abertura …" at bounding box center [741, 319] width 1482 height 638
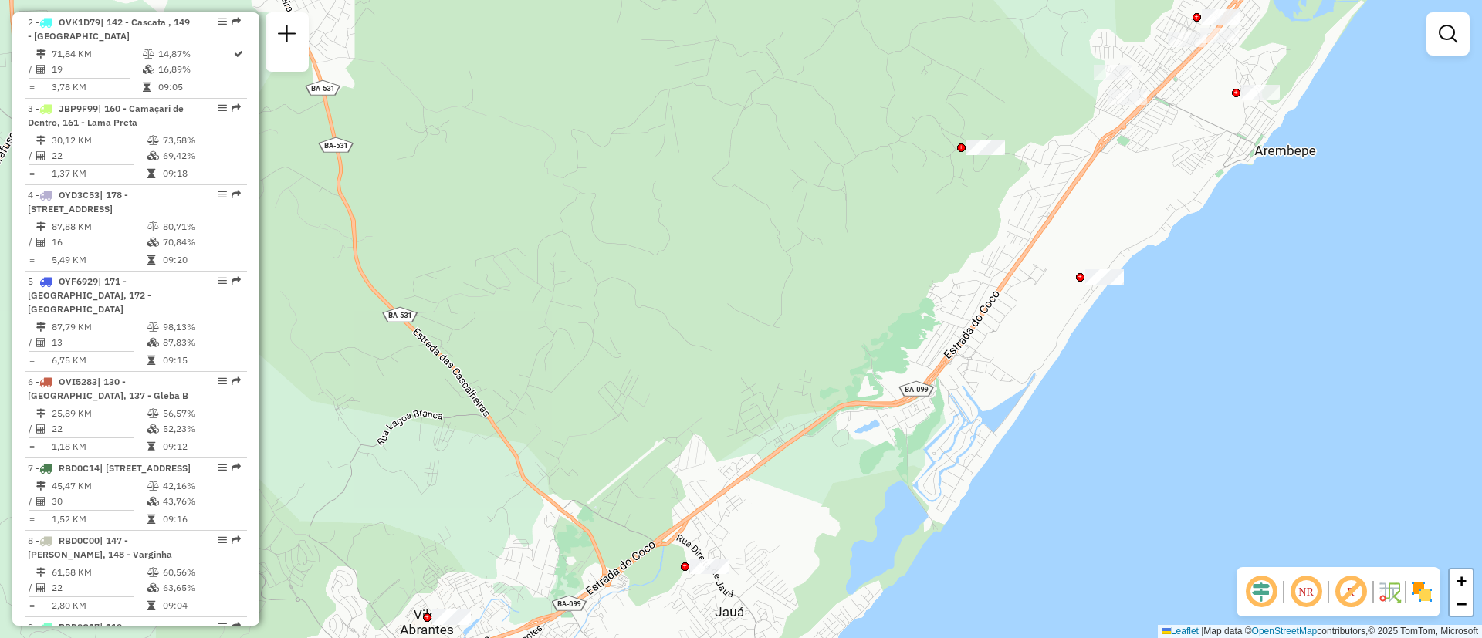
drag, startPoint x: 931, startPoint y: 286, endPoint x: 1399, endPoint y: -55, distance: 579.5
click at [1399, 0] on html "Aguarde... Pop-up bloqueado! Seu navegador bloqueou automáticamente a abertura …" at bounding box center [741, 319] width 1482 height 638
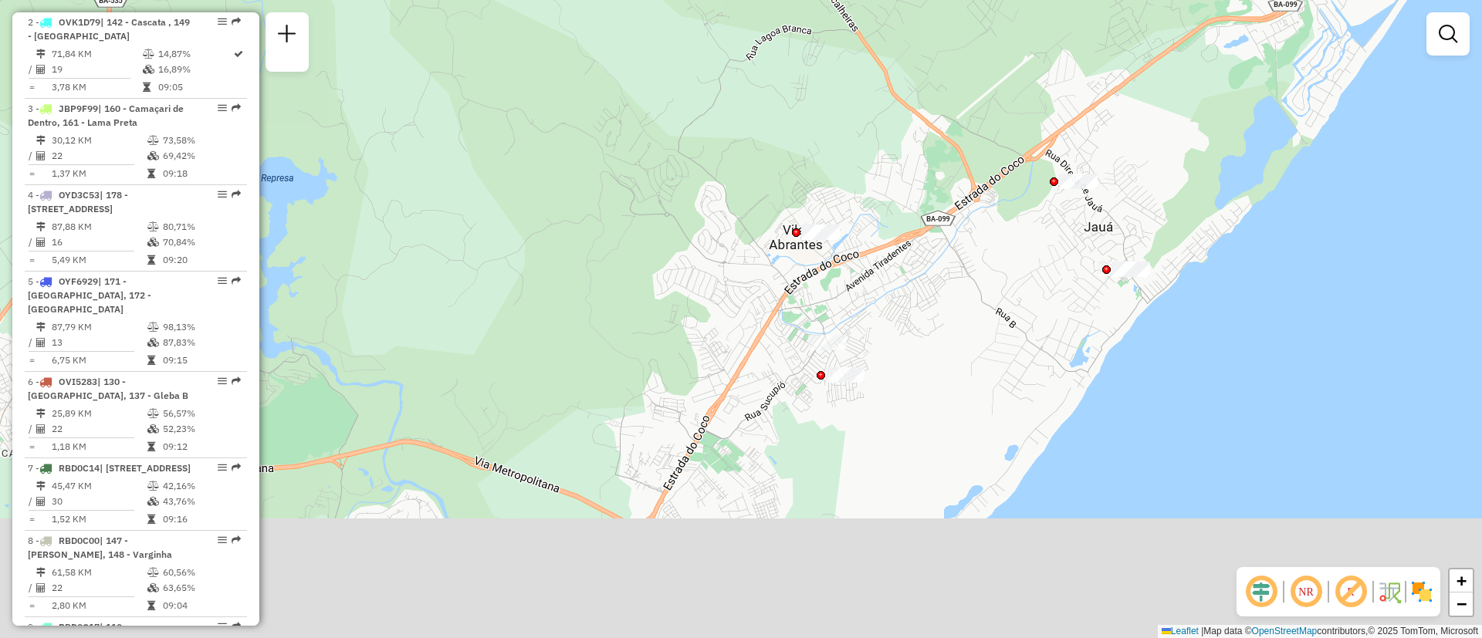
drag, startPoint x: 1031, startPoint y: 272, endPoint x: 1087, endPoint y: 116, distance: 166.2
click at [1087, 116] on div "Janela de atendimento Grade de atendimento Capacidade Transportadoras Veículos …" at bounding box center [741, 319] width 1482 height 638
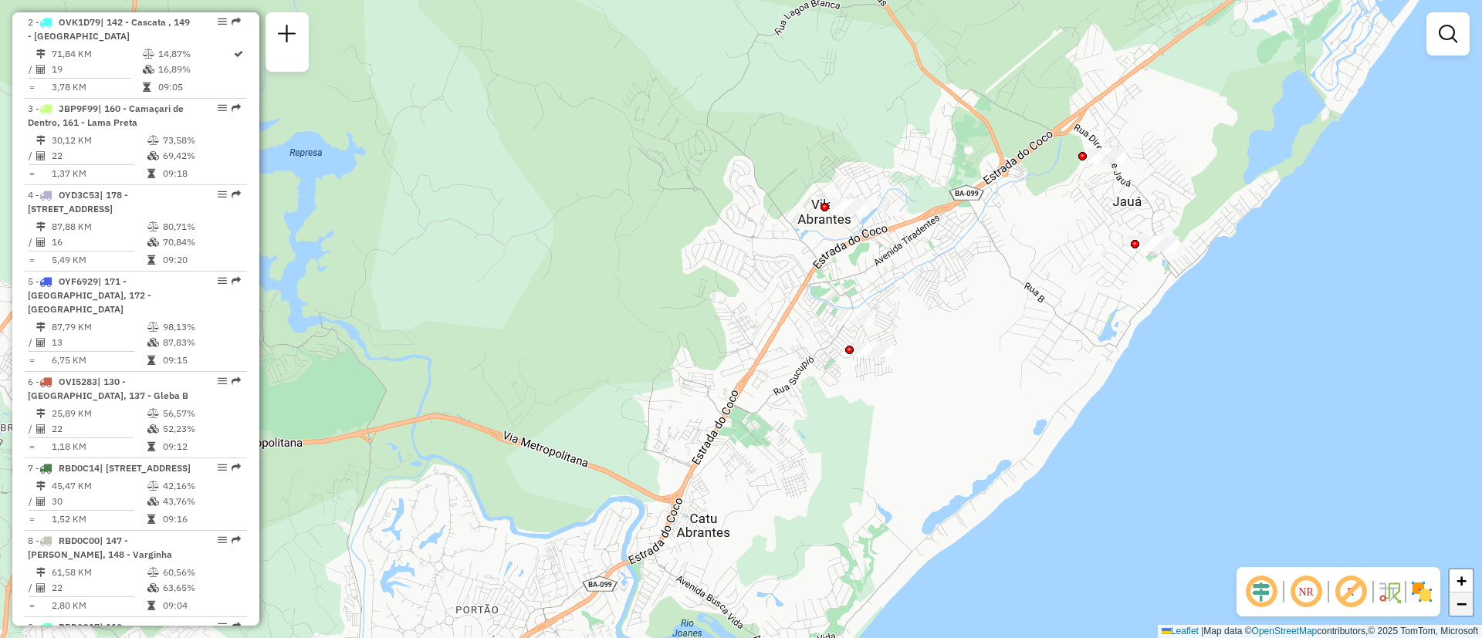
click at [1467, 599] on link "−" at bounding box center [1460, 604] width 23 height 23
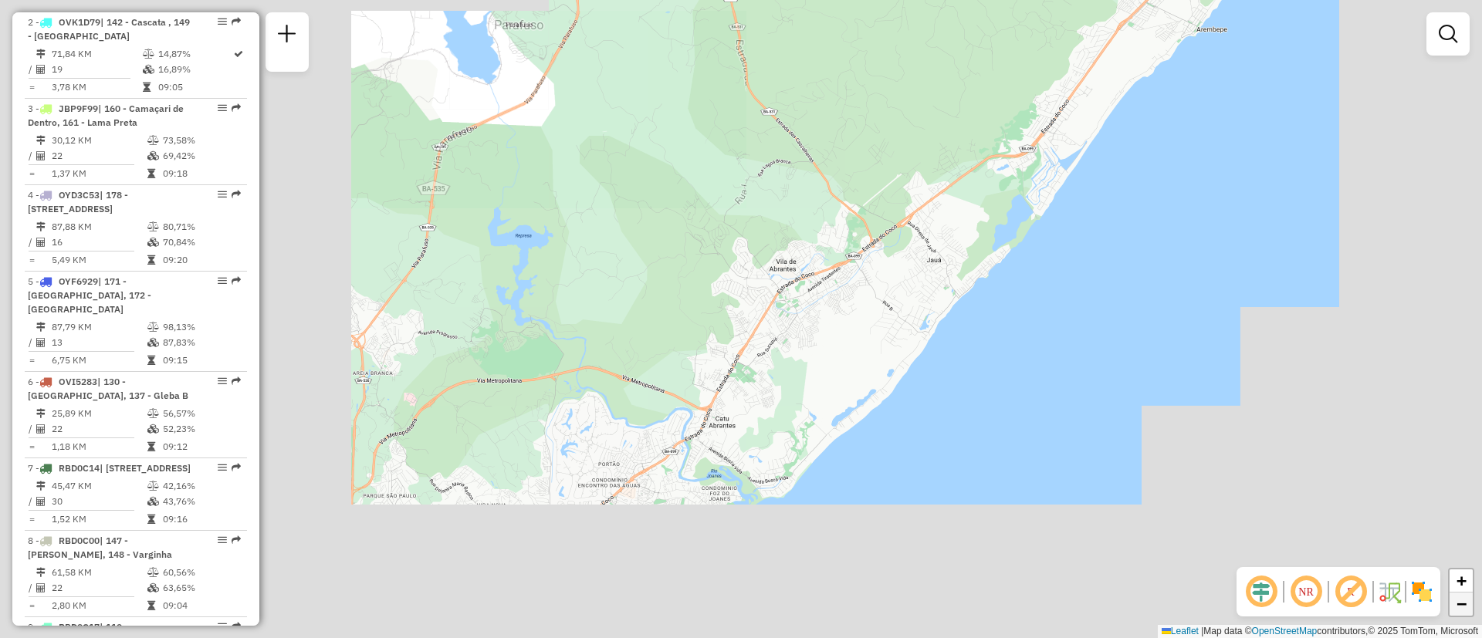
click at [1467, 599] on link "−" at bounding box center [1460, 604] width 23 height 23
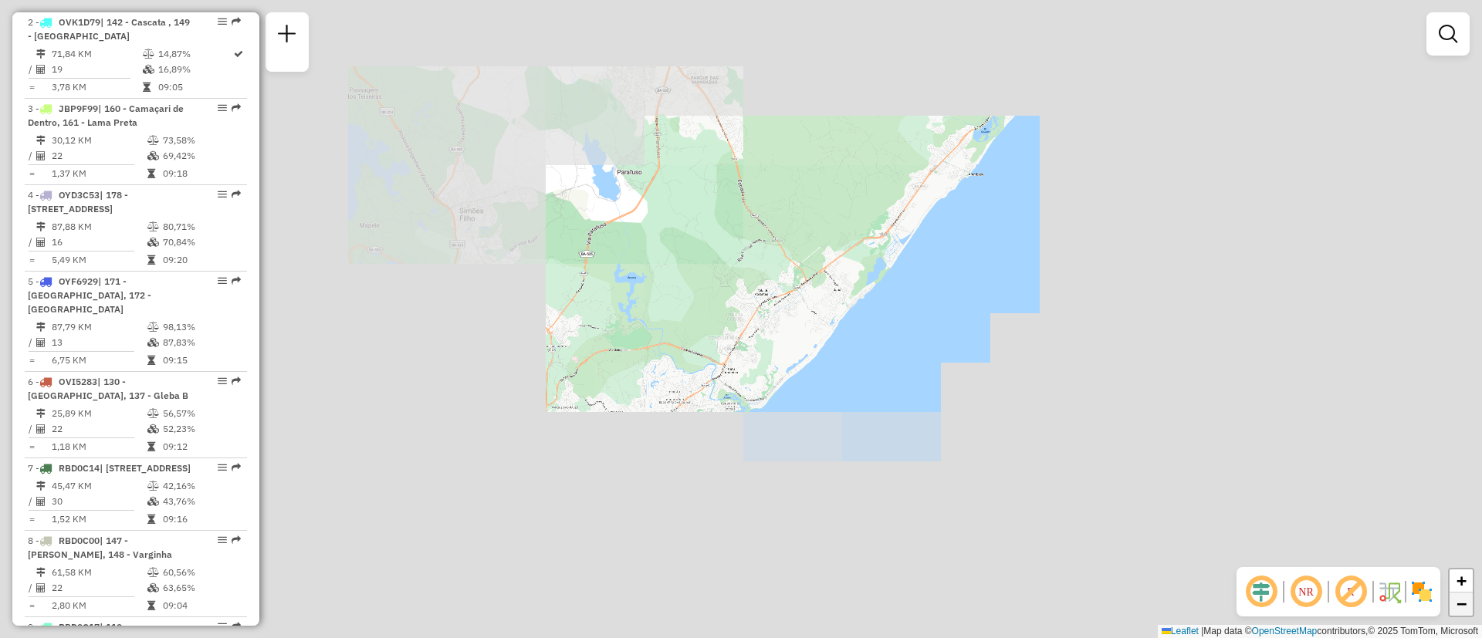
click at [1467, 599] on link "−" at bounding box center [1460, 604] width 23 height 23
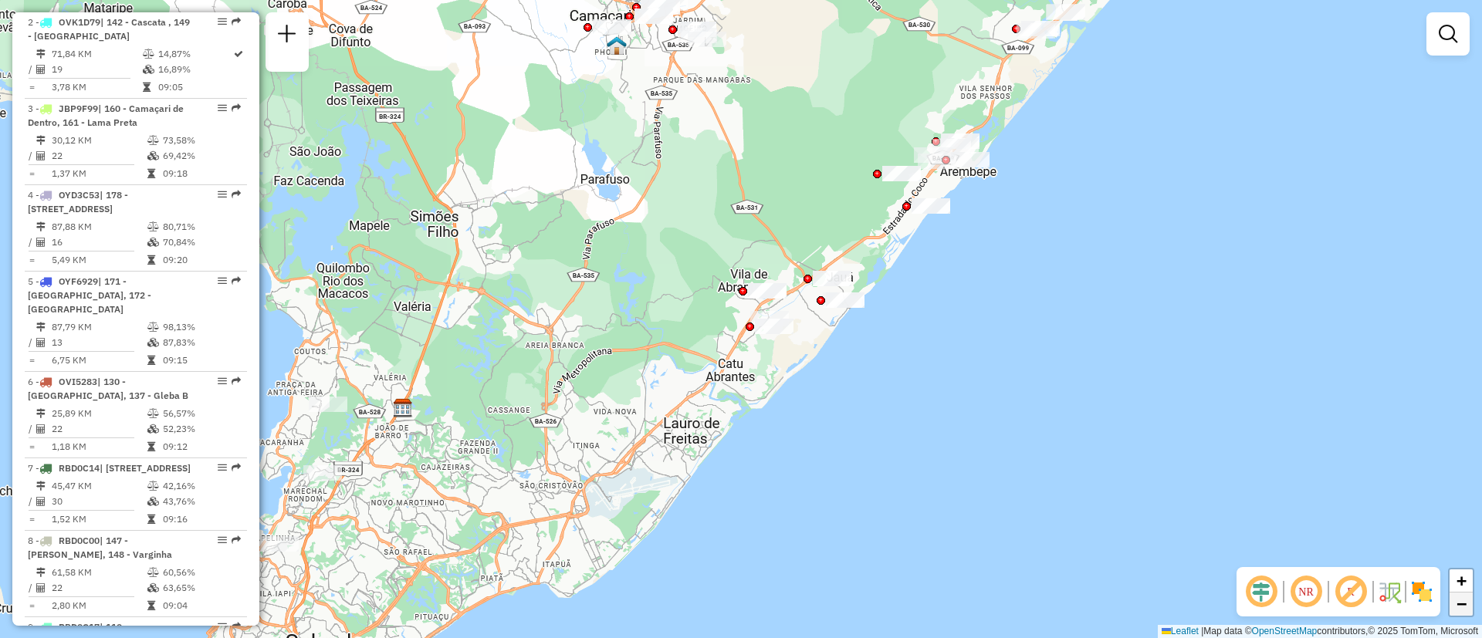
click at [1467, 599] on link "−" at bounding box center [1460, 604] width 23 height 23
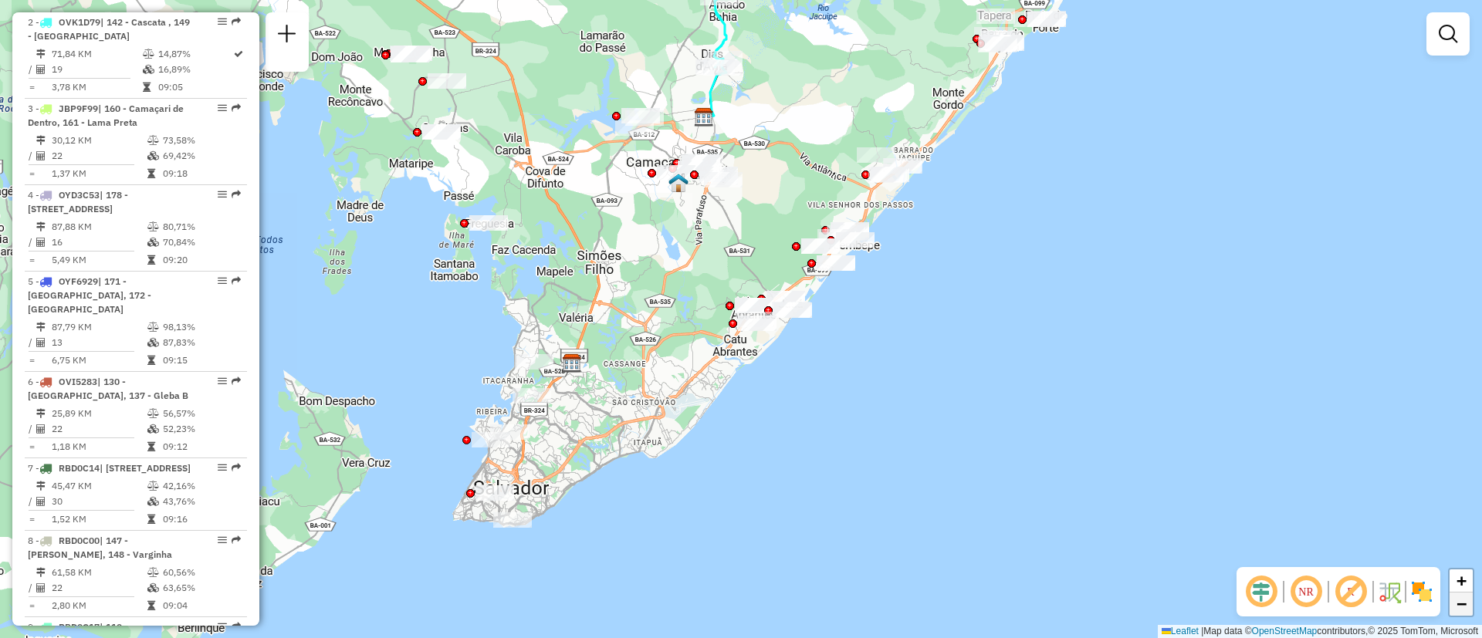
click at [1467, 599] on link "−" at bounding box center [1460, 604] width 23 height 23
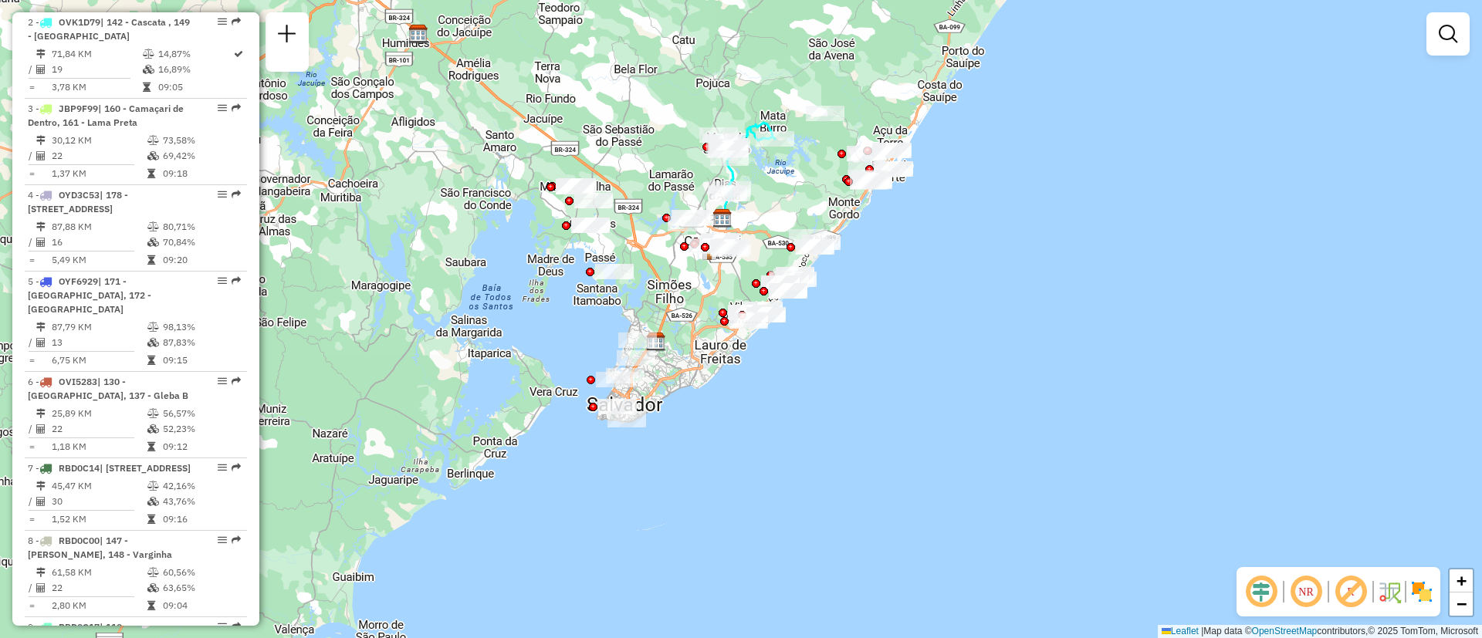
click at [617, 153] on div "Janela de atendimento Grade de atendimento Capacidade Transportadoras Veículos …" at bounding box center [741, 319] width 1482 height 638
